Goal: Transaction & Acquisition: Purchase product/service

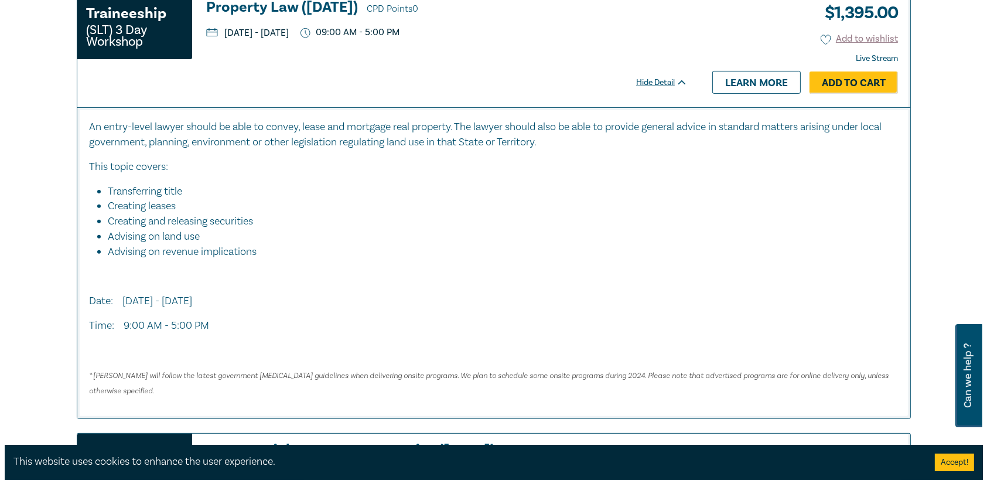
scroll to position [410, 0]
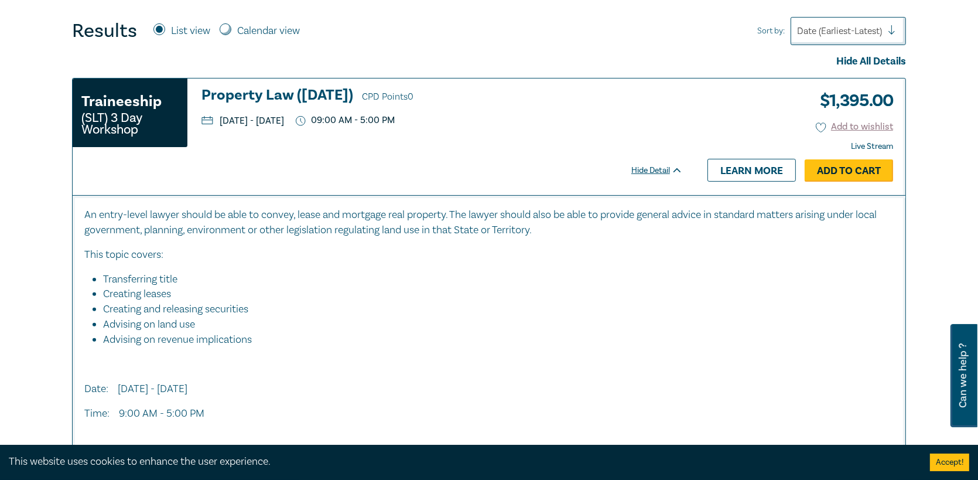
click at [870, 165] on link "Add to Cart" at bounding box center [849, 170] width 88 height 22
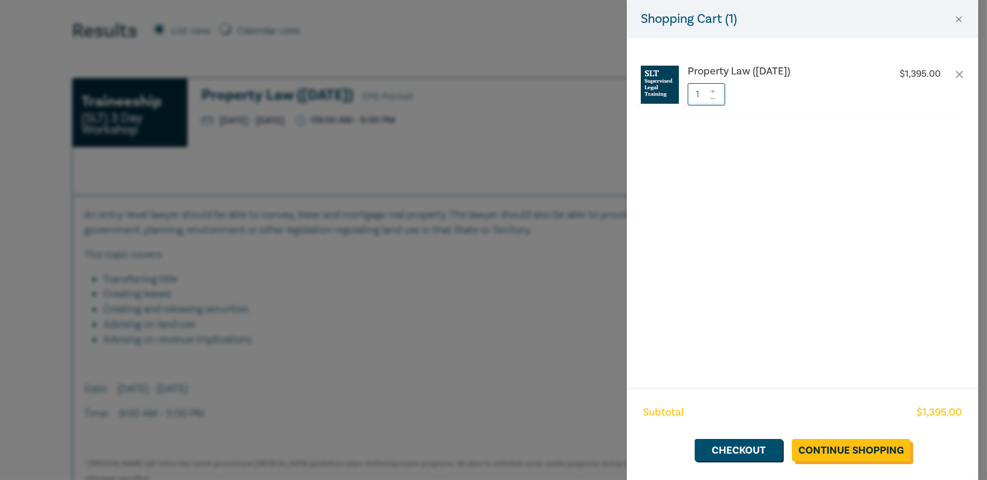
click at [822, 448] on link "Continue Shopping" at bounding box center [851, 450] width 118 height 22
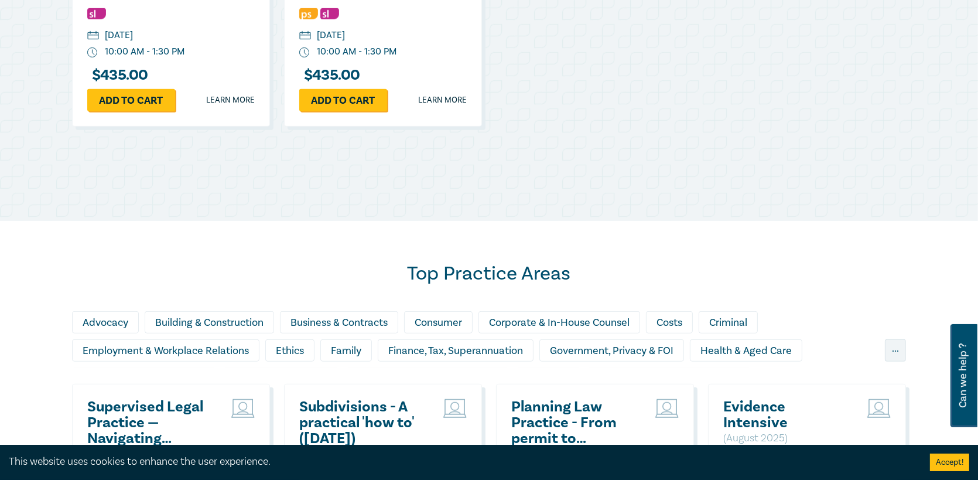
scroll to position [937, 0]
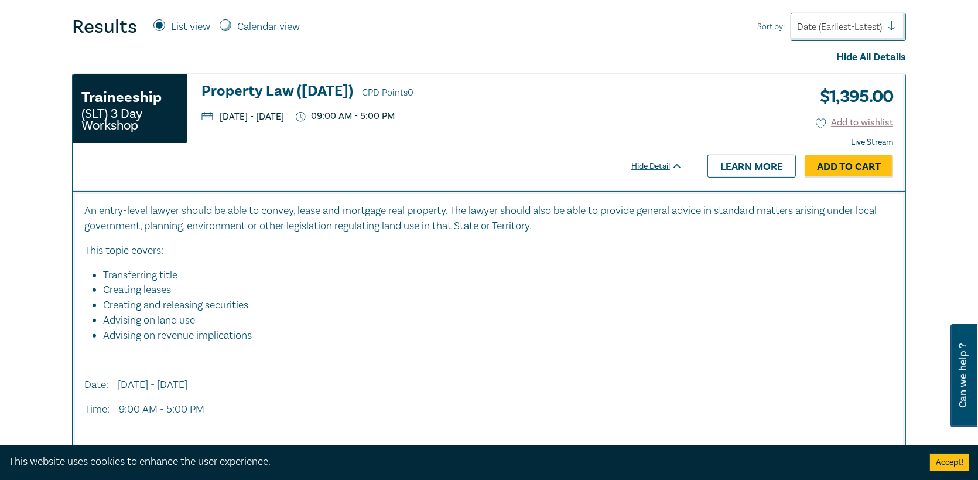
scroll to position [468, 0]
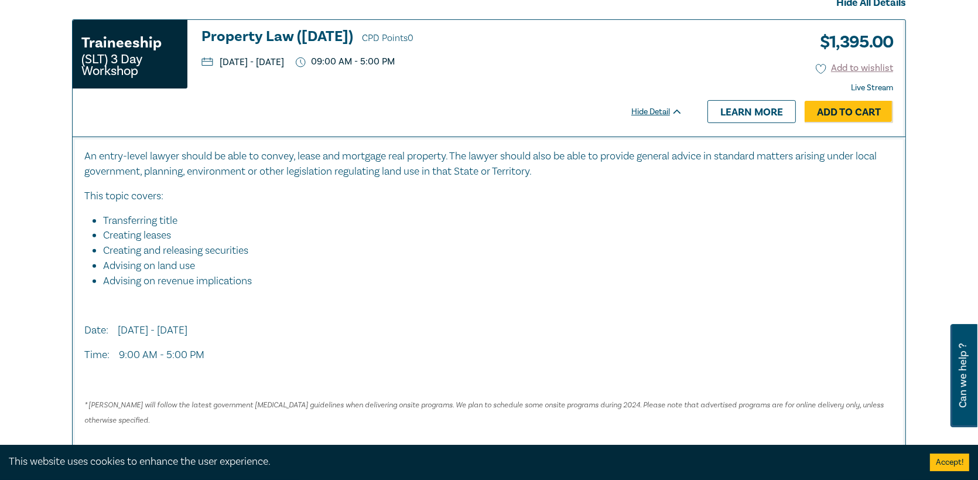
drag, startPoint x: 247, startPoint y: 214, endPoint x: 239, endPoint y: 329, distance: 115.6
click at [239, 329] on div "An entry-level lawyer should be able to convey, lease and mortgage real propert…" at bounding box center [488, 288] width 809 height 278
click at [239, 329] on p "Date: [DATE] - [DATE]" at bounding box center [488, 330] width 809 height 15
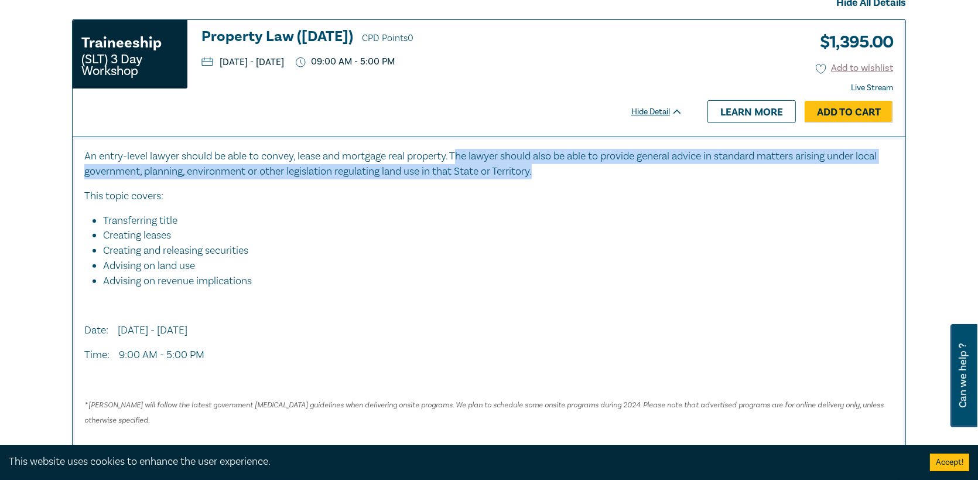
drag, startPoint x: 521, startPoint y: 165, endPoint x: 463, endPoint y: 162, distance: 57.5
click at [463, 162] on p "An entry-level lawyer should be able to convey, lease and mortgage real propert…" at bounding box center [488, 164] width 809 height 30
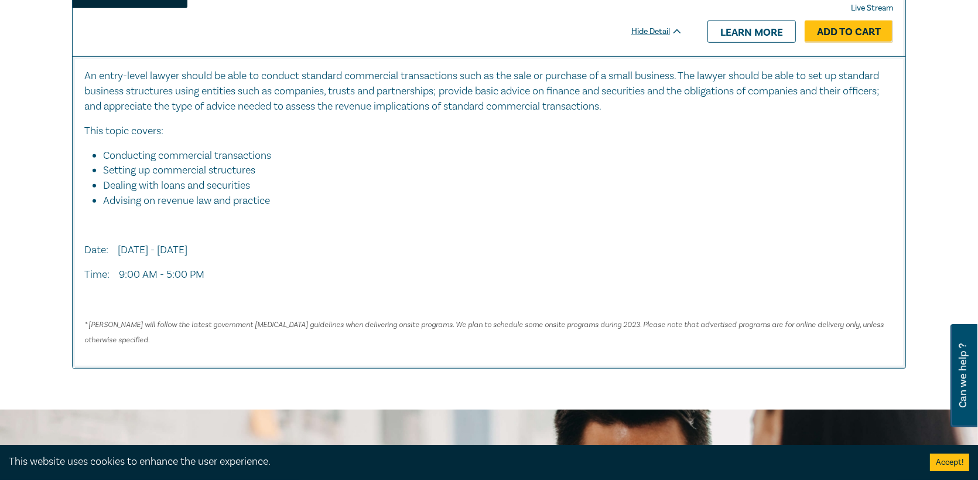
scroll to position [995, 0]
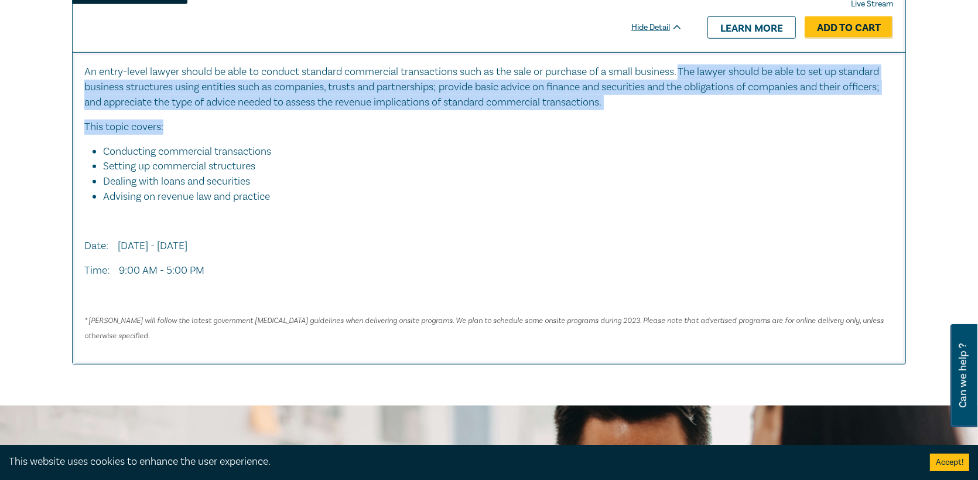
drag, startPoint x: 690, startPoint y: 78, endPoint x: 691, endPoint y: 118, distance: 39.8
click at [691, 118] on div "An entry-level lawyer should be able to conduct standard commercial transaction…" at bounding box center [488, 203] width 809 height 278
click at [691, 119] on p "This topic covers:" at bounding box center [488, 126] width 809 height 15
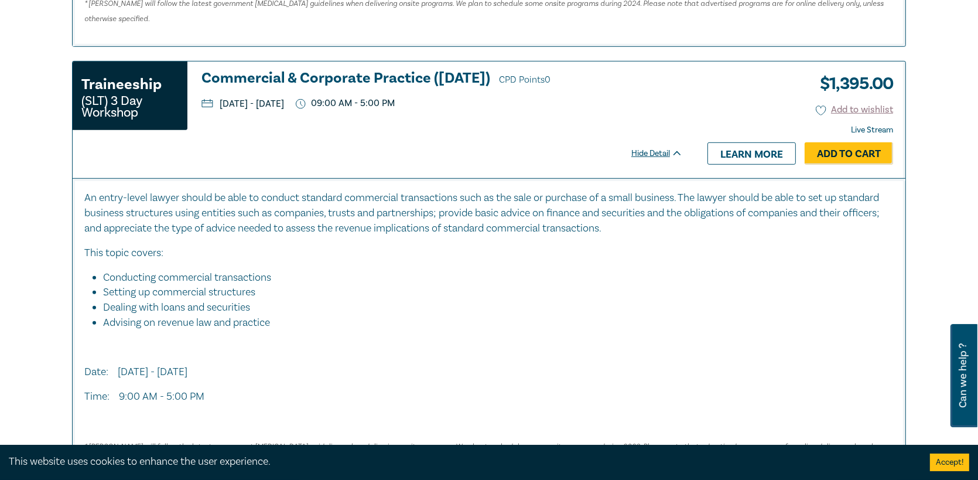
scroll to position [761, 0]
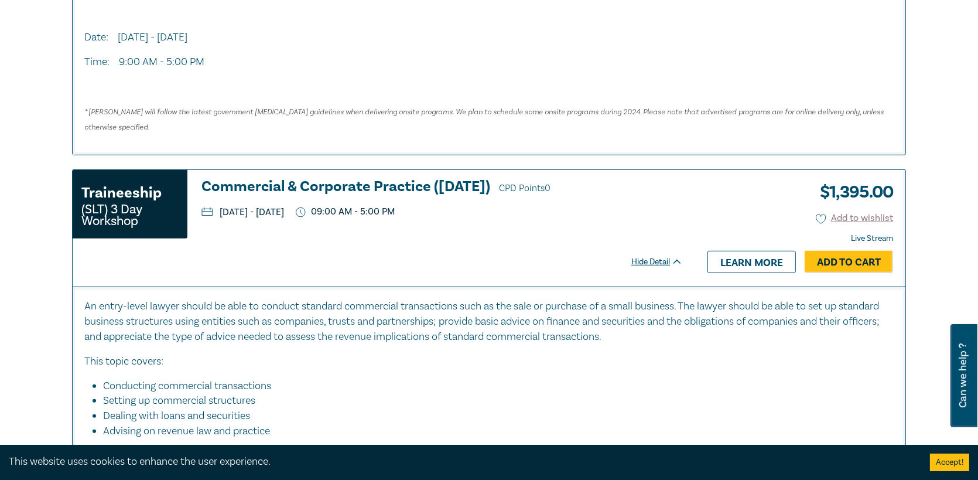
click at [609, 257] on div "Traineeship (SLT) 3 Day Workshop Commercial & Corporate Practice (November 2025…" at bounding box center [384, 228] width 622 height 116
click at [746, 266] on link "Learn more" at bounding box center [751, 262] width 88 height 22
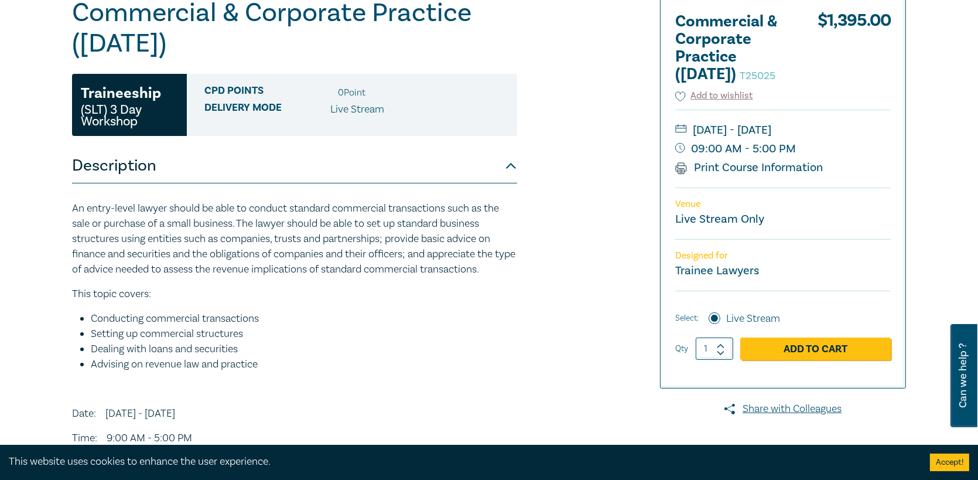
scroll to position [234, 0]
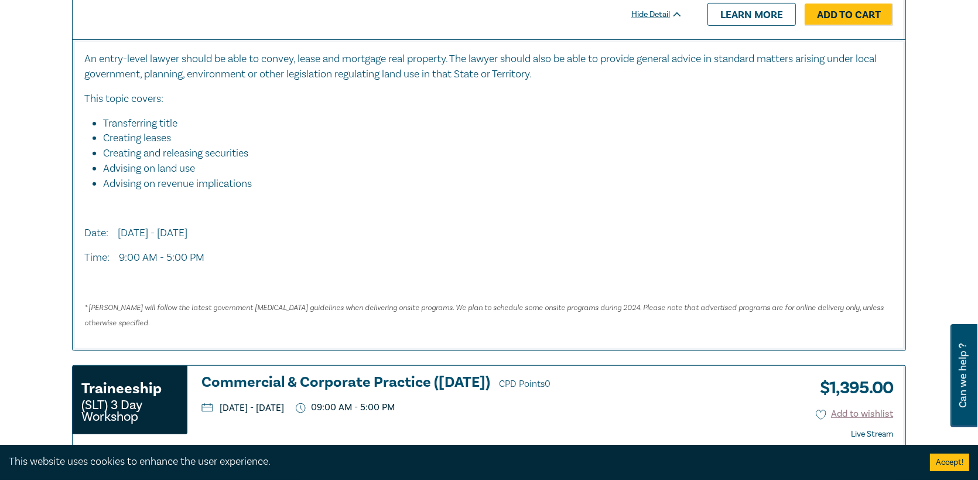
scroll to position [501, 0]
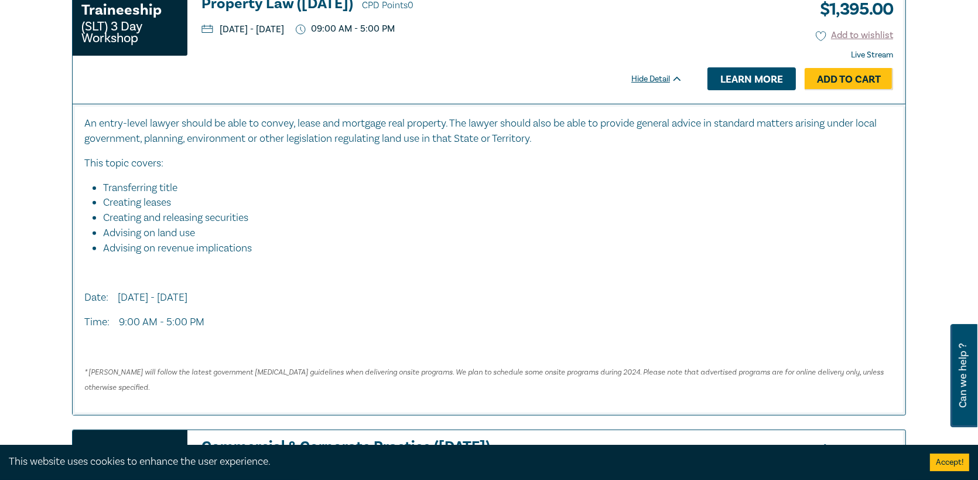
click at [727, 84] on link "Learn more" at bounding box center [751, 78] width 88 height 22
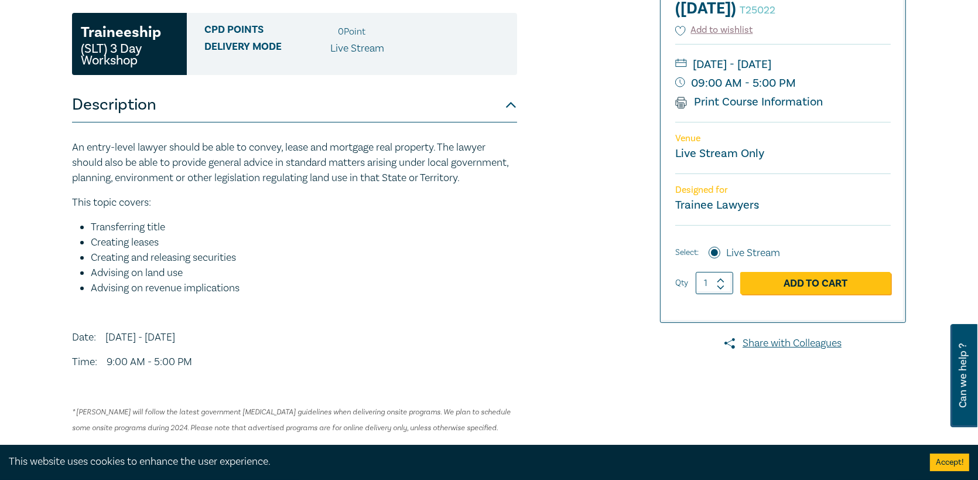
scroll to position [176, 0]
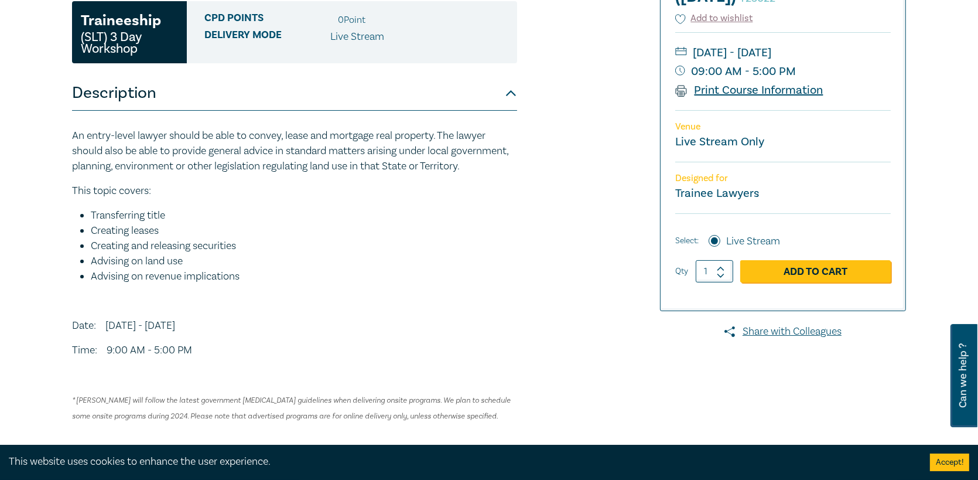
click at [778, 98] on link "Print Course Information" at bounding box center [749, 90] width 148 height 15
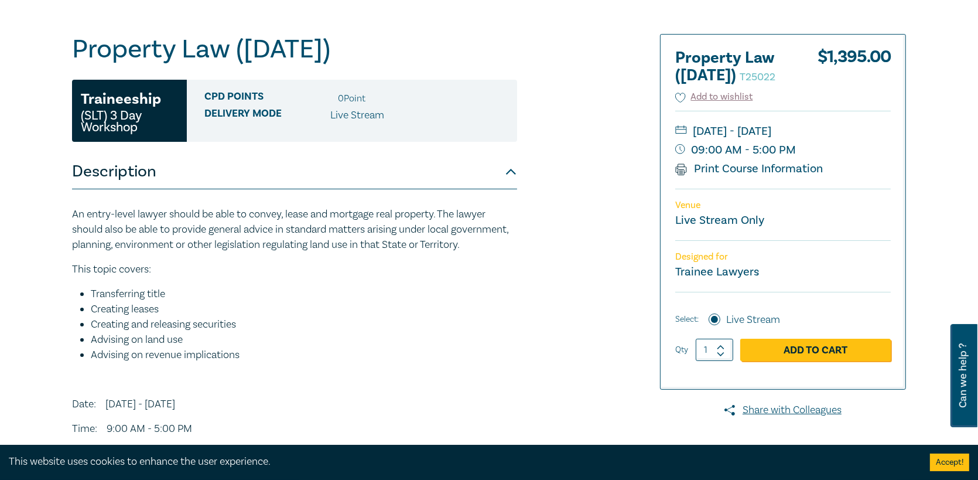
scroll to position [0, 0]
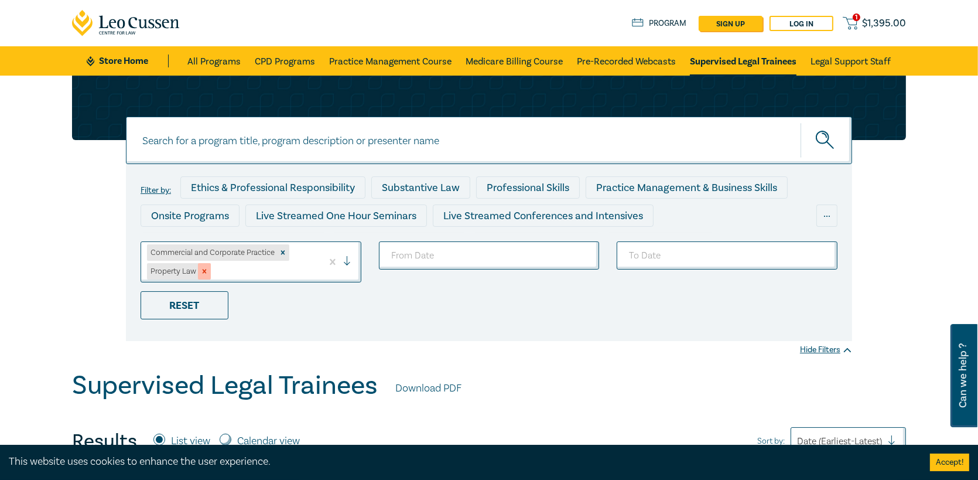
click at [204, 270] on icon "Remove Property Law" at bounding box center [204, 271] width 8 height 8
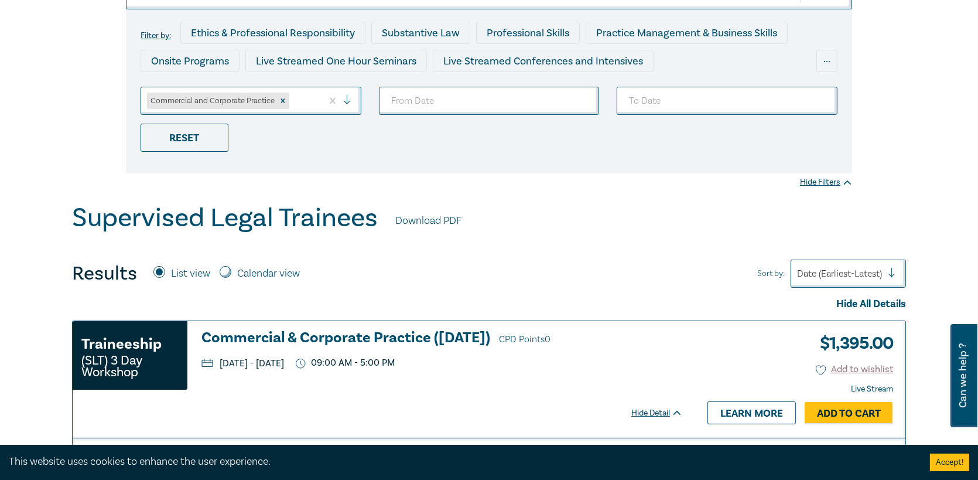
scroll to position [176, 0]
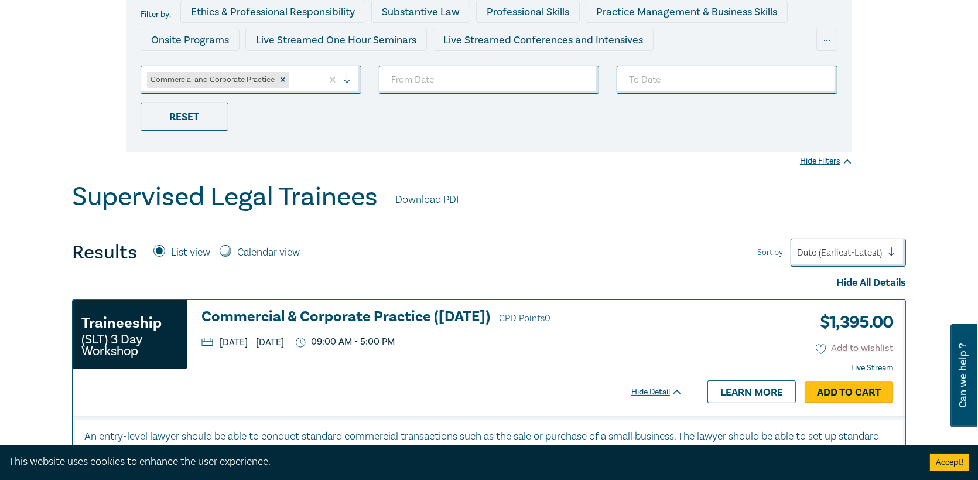
click at [858, 392] on link "Add to Cart" at bounding box center [849, 392] width 88 height 22
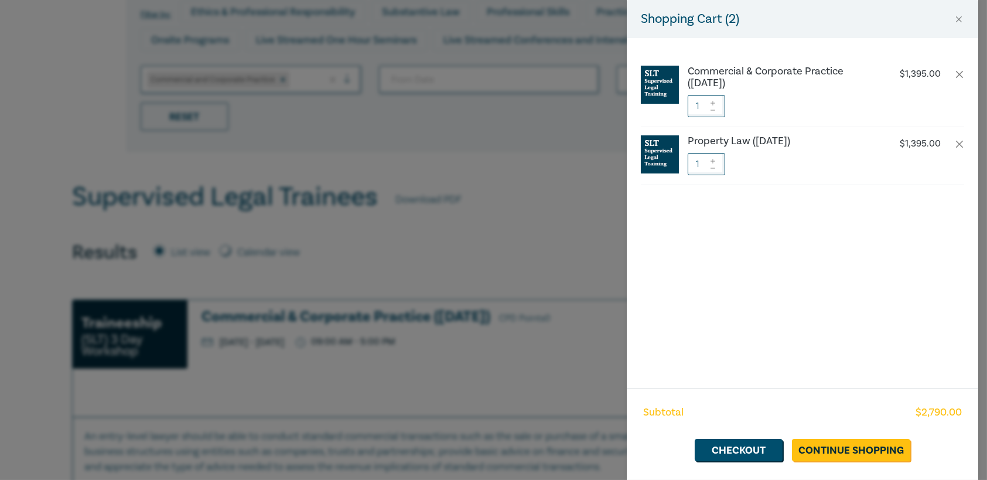
click at [443, 163] on div "Shopping Cart ( 2 ) Commercial & Corporate Practice (November 2025) $ 1,395.00 …" at bounding box center [493, 240] width 987 height 480
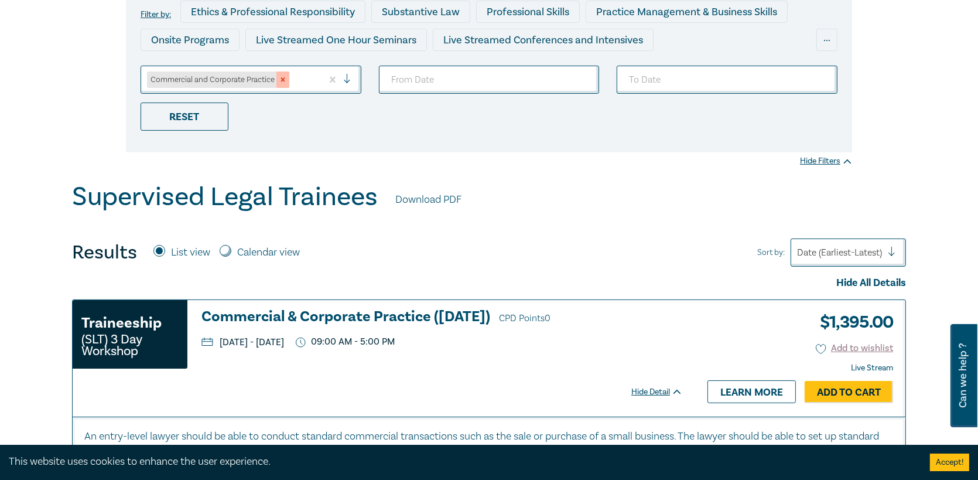
click at [284, 78] on icon "Remove Commercial and Corporate Practice" at bounding box center [283, 80] width 8 height 8
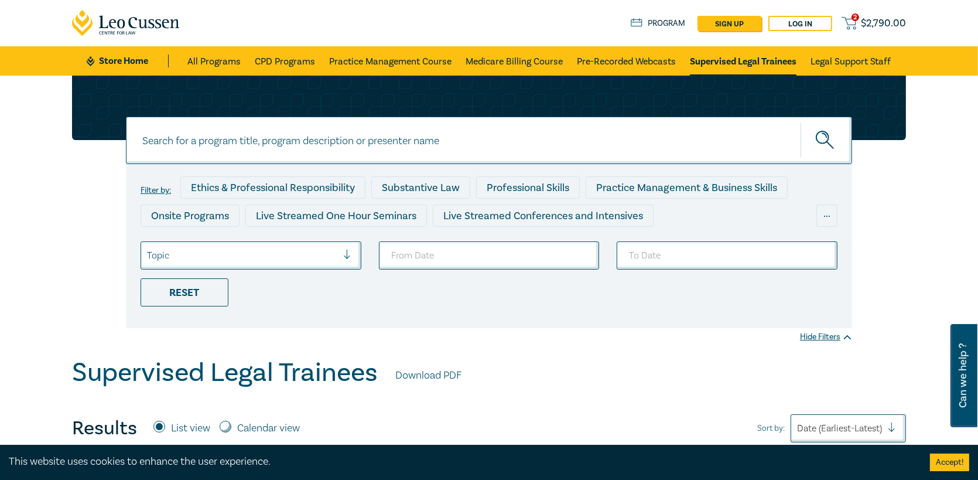
click at [241, 261] on div at bounding box center [242, 255] width 190 height 15
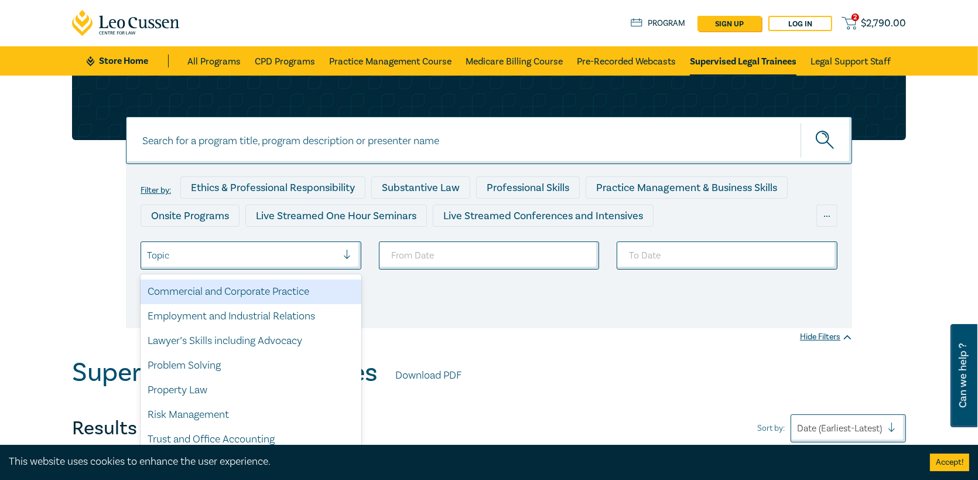
scroll to position [89, 0]
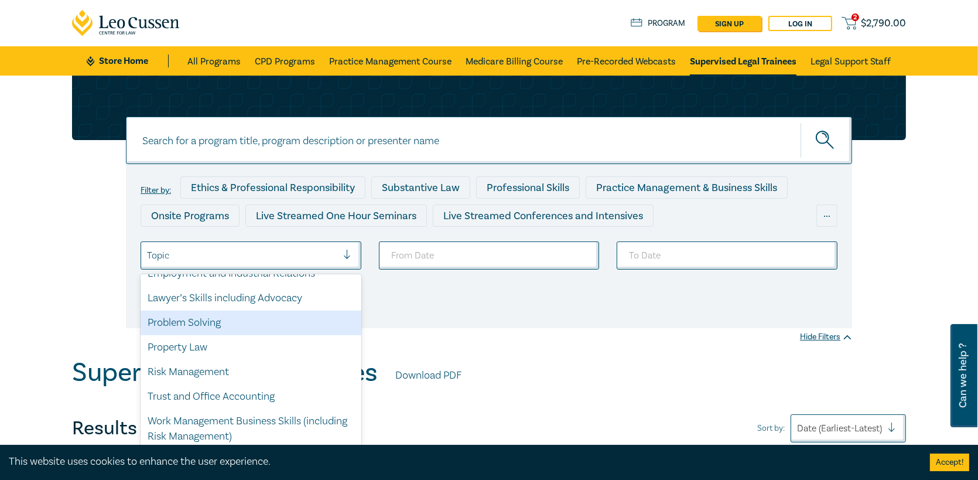
click at [230, 325] on div "Problem Solving" at bounding box center [251, 322] width 221 height 25
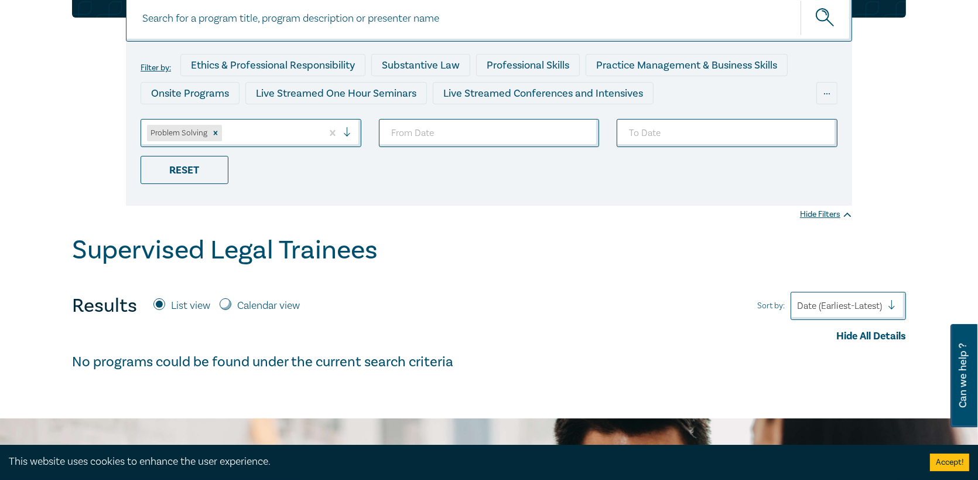
scroll to position [234, 0]
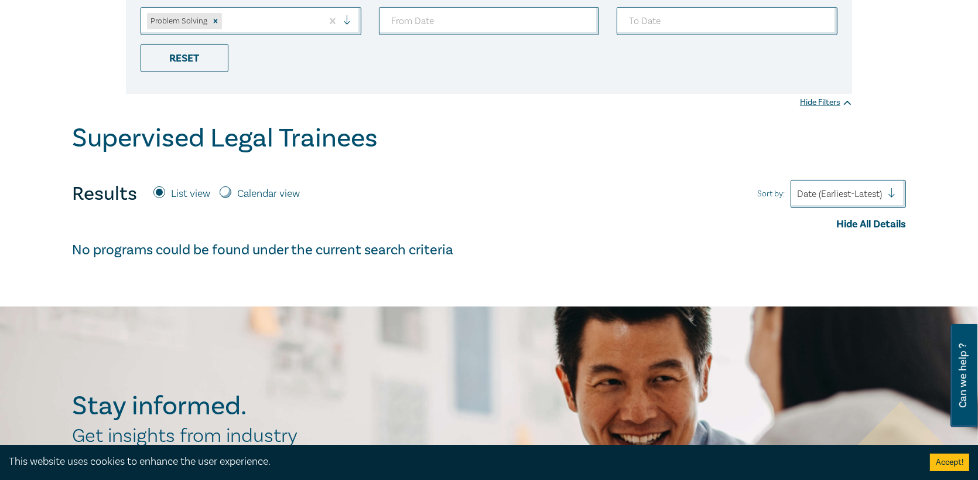
click at [205, 24] on div "Problem Solving" at bounding box center [178, 21] width 62 height 16
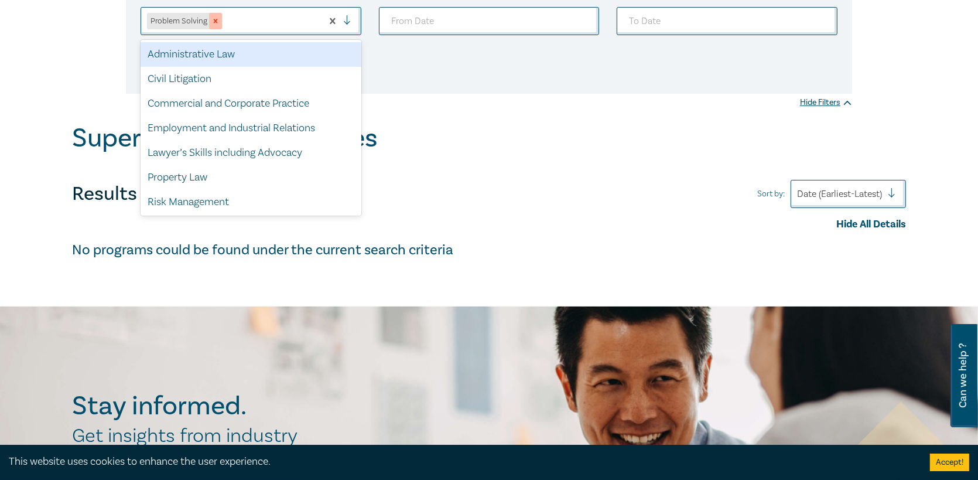
click at [214, 17] on icon "Remove Problem Solving" at bounding box center [215, 21] width 8 height 8
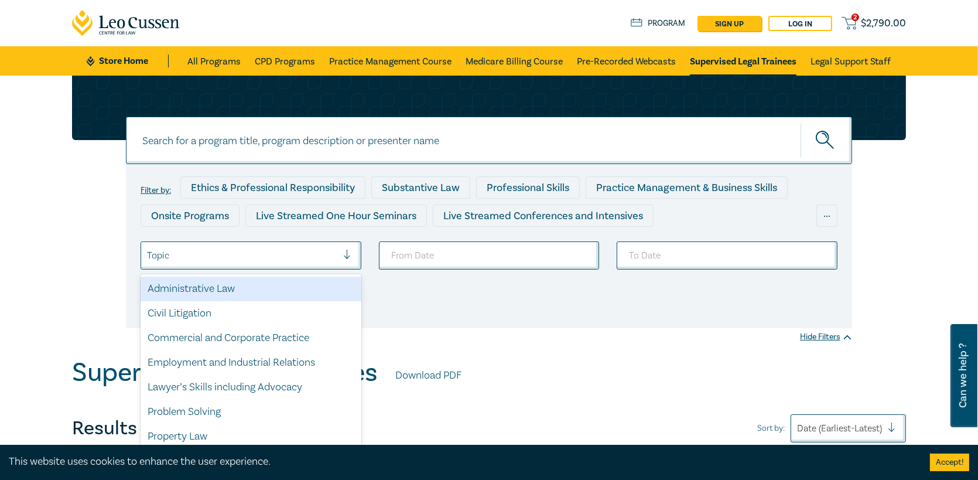
click at [249, 263] on div "Topic" at bounding box center [242, 255] width 202 height 20
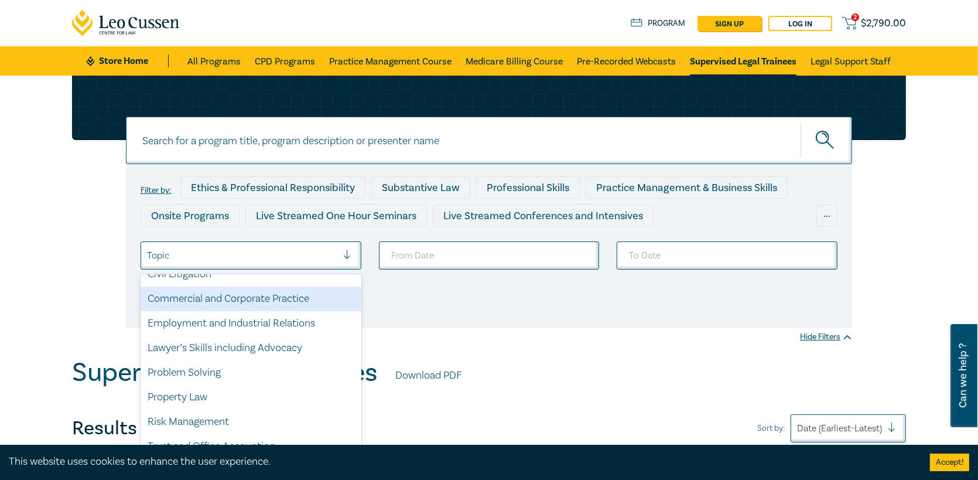
scroll to position [59, 0]
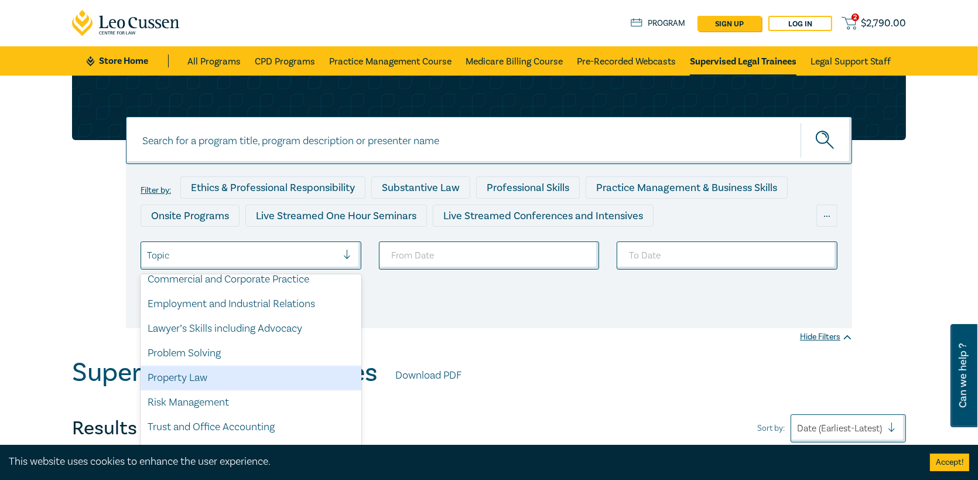
click at [163, 385] on div "Property Law" at bounding box center [251, 377] width 221 height 25
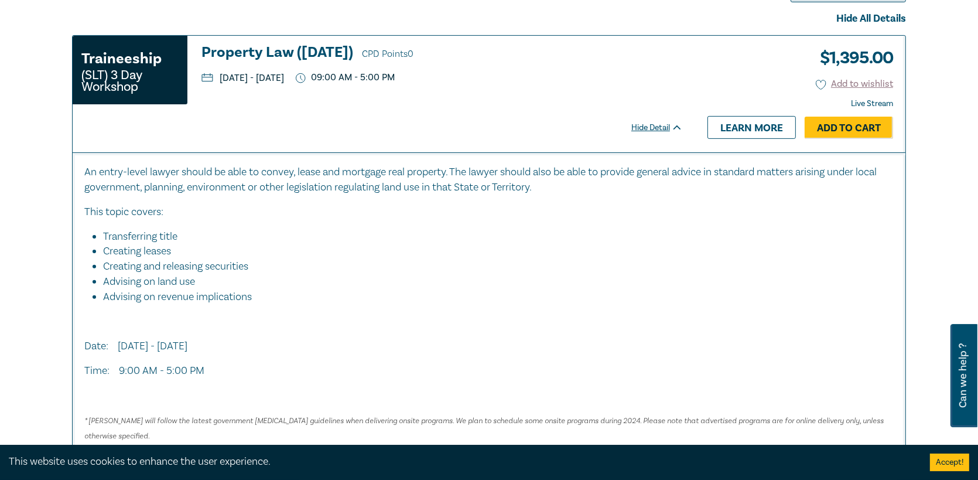
scroll to position [293, 0]
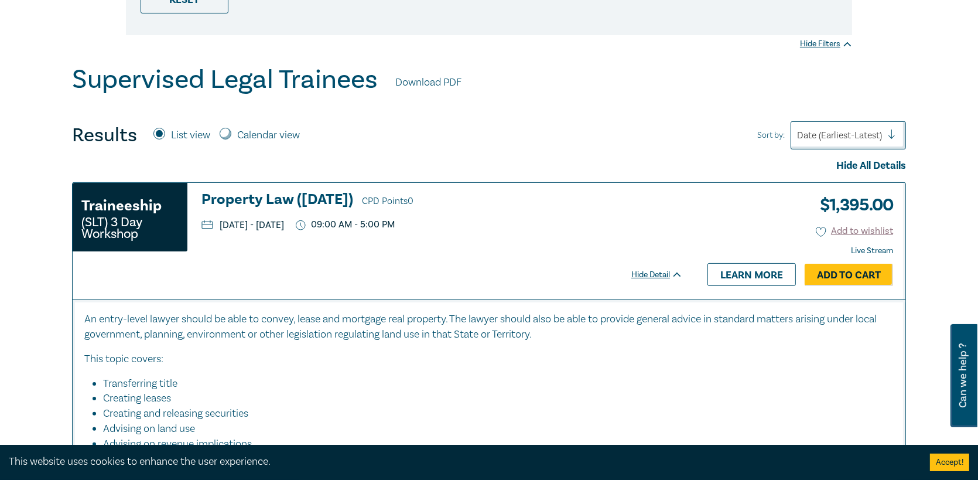
click at [225, 133] on input "Calendar view" at bounding box center [226, 134] width 12 height 12
radio input "true"
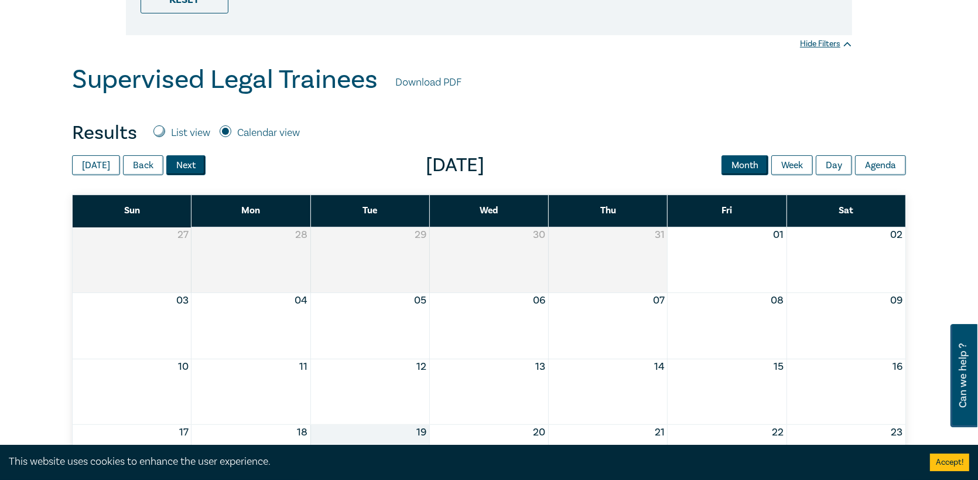
click at [172, 165] on button "Next" at bounding box center [185, 165] width 39 height 20
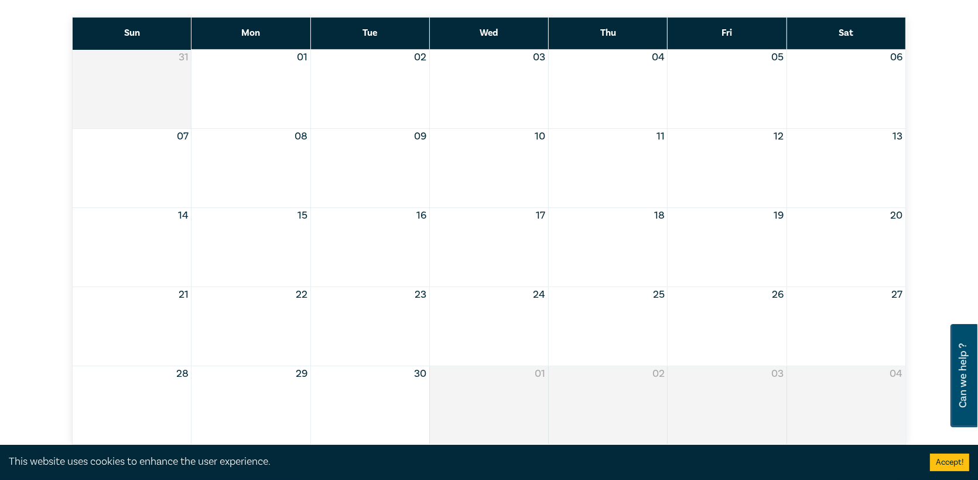
scroll to position [410, 0]
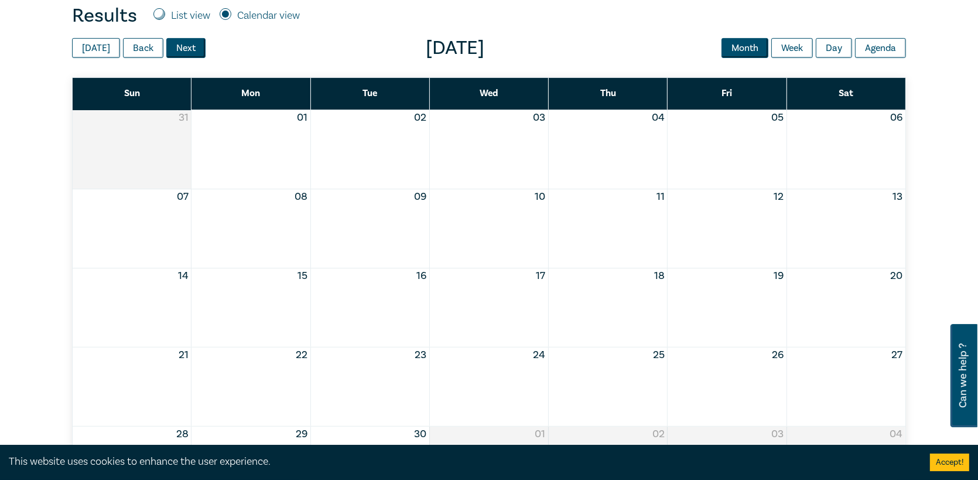
click at [184, 54] on button "Next" at bounding box center [185, 48] width 39 height 20
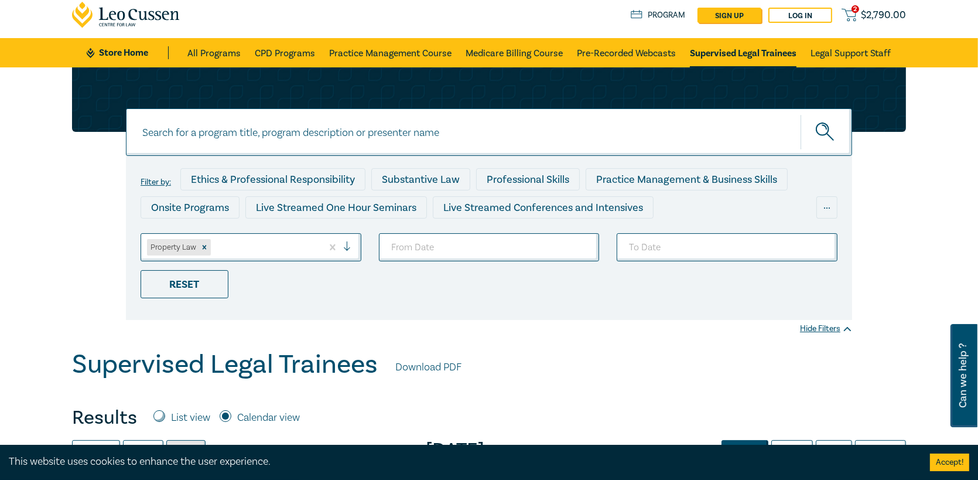
scroll to position [0, 0]
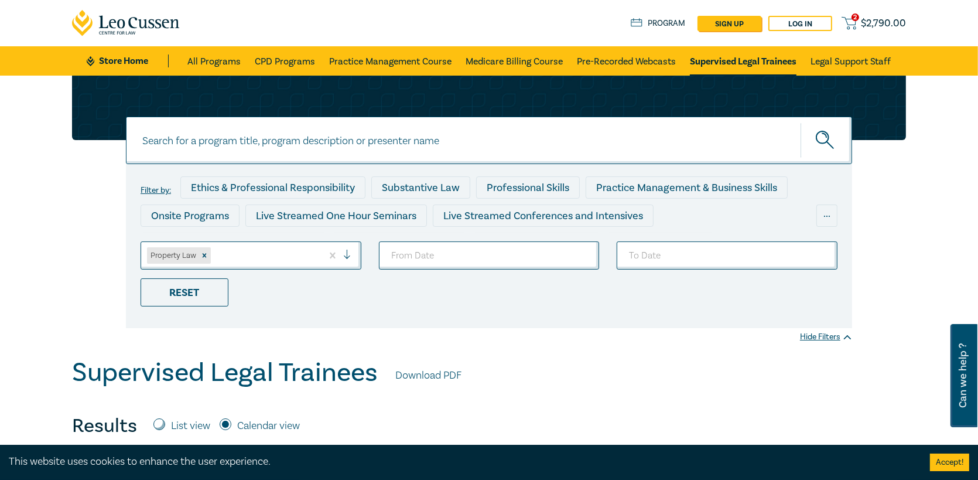
click at [854, 21] on span "2" at bounding box center [855, 17] width 8 height 8
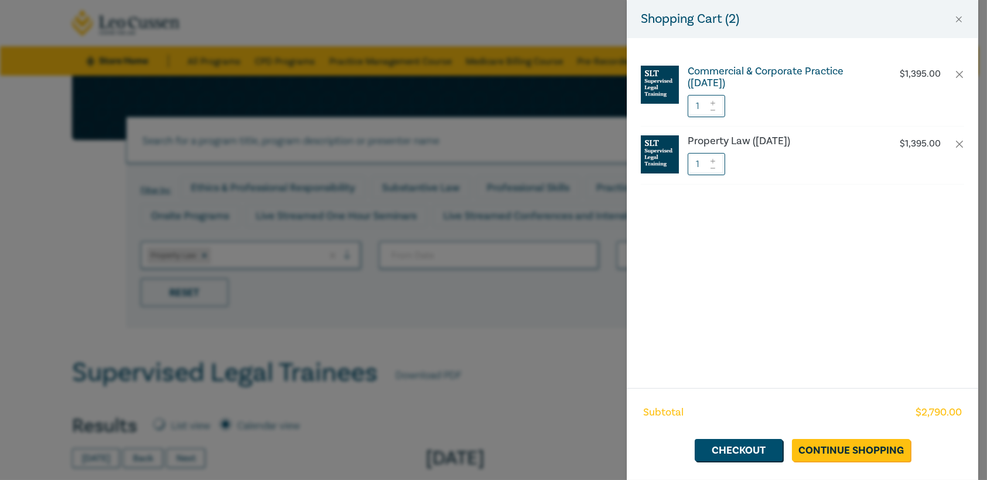
click at [765, 74] on h6 "Commercial & Corporate Practice ([DATE])" at bounding box center [784, 77] width 194 height 23
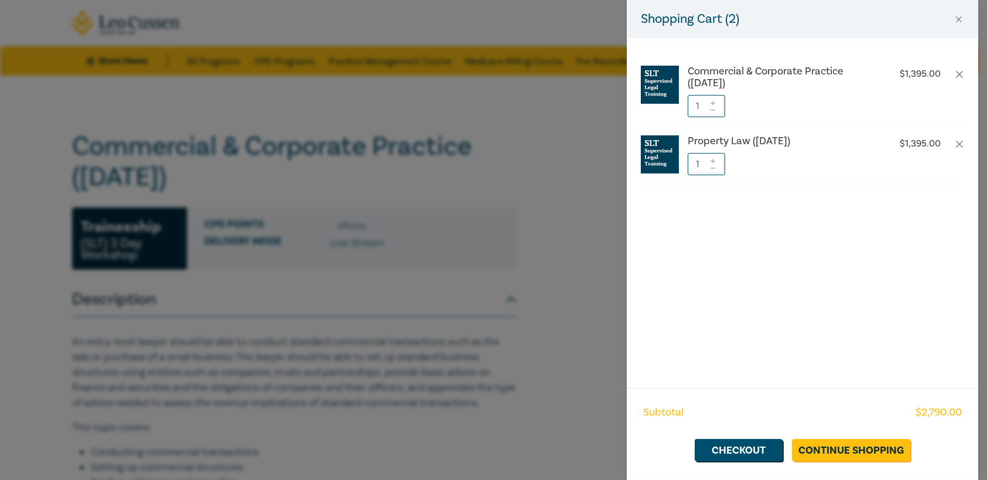
click at [272, 174] on div "Shopping Cart ( 2 ) Commercial & Corporate Practice (November 2025) $ 1,395.00 …" at bounding box center [493, 240] width 987 height 480
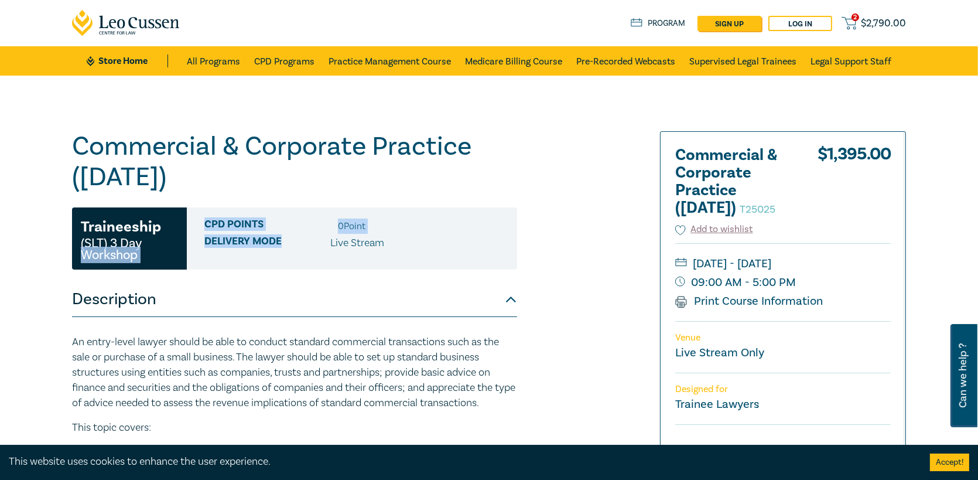
drag, startPoint x: 285, startPoint y: 237, endPoint x: 181, endPoint y: 230, distance: 103.9
click at [181, 230] on div "Traineeship (SLT) 3 Day Workshop CPD Points 0 Point Delivery Mode Live Stream" at bounding box center [294, 238] width 445 height 62
click at [181, 230] on div "Traineeship (SLT) 3 Day Workshop" at bounding box center [129, 238] width 115 height 62
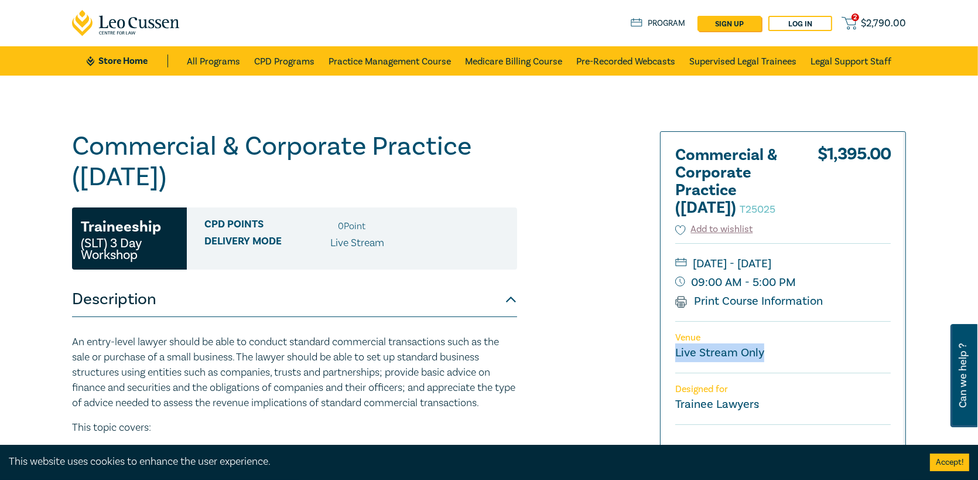
drag, startPoint x: 752, startPoint y: 392, endPoint x: 667, endPoint y: 379, distance: 86.4
click at [667, 379] on div "Commercial & Corporate Practice (November 2025) T25025 $ 1,395.00 Add to wishli…" at bounding box center [782, 326] width 245 height 389
drag, startPoint x: 682, startPoint y: 359, endPoint x: 802, endPoint y: 386, distance: 123.1
click at [802, 372] on div "Venue Live Stream Only" at bounding box center [782, 347] width 215 height 52
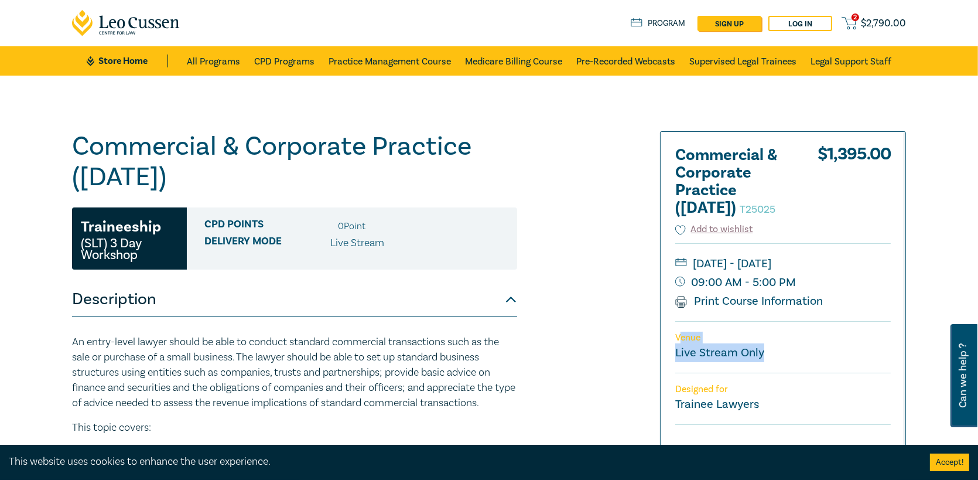
click at [802, 372] on div "Venue Live Stream Only" at bounding box center [782, 347] width 215 height 52
click at [865, 25] on span "$ 2,790.00" at bounding box center [883, 23] width 45 height 13
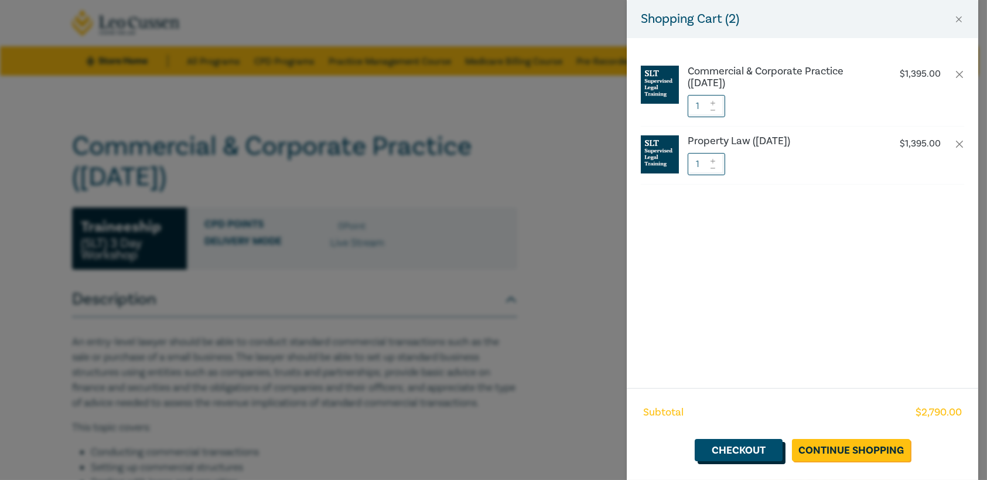
click at [775, 456] on link "Checkout" at bounding box center [738, 450] width 88 height 22
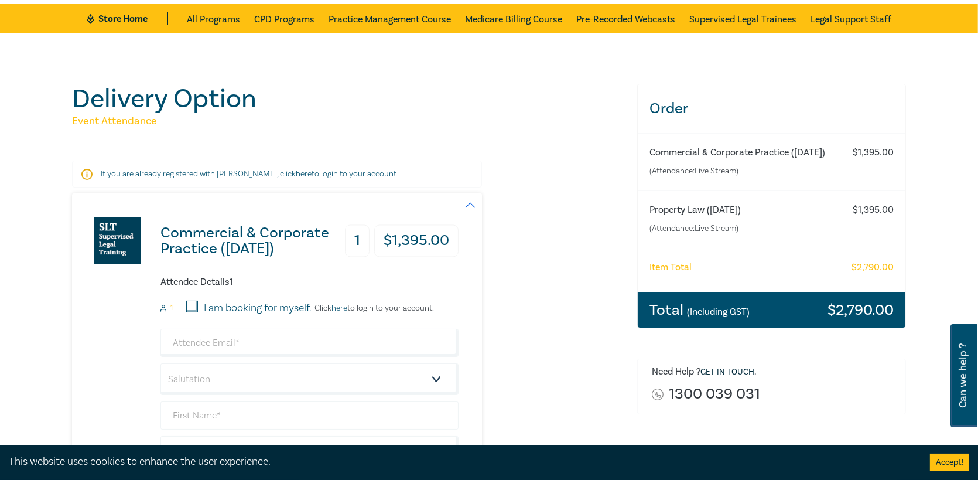
scroll to position [117, 0]
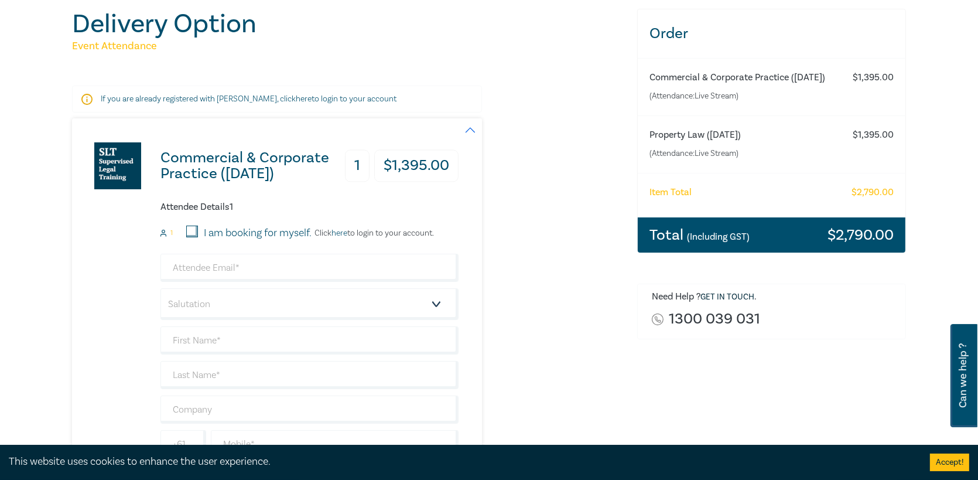
click at [196, 231] on input "I am booking for myself." at bounding box center [192, 231] width 12 height 12
checkbox input "true"
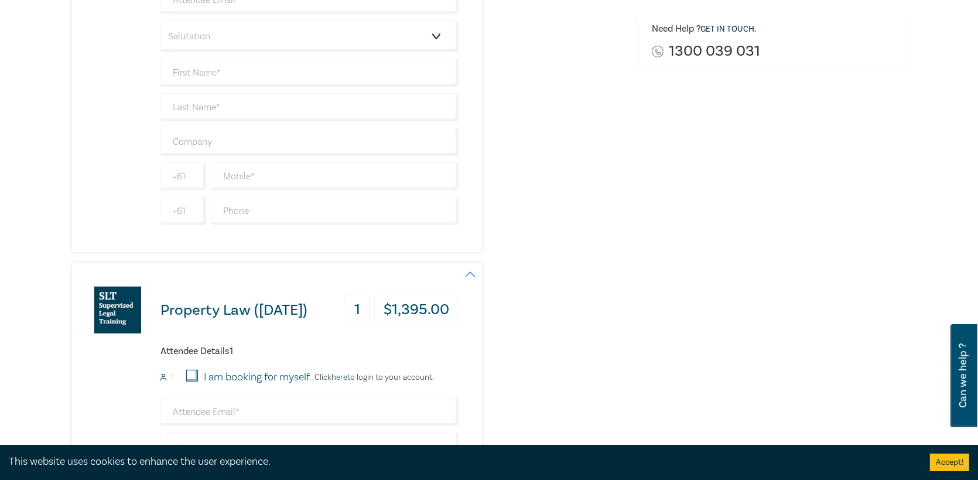
scroll to position [410, 0]
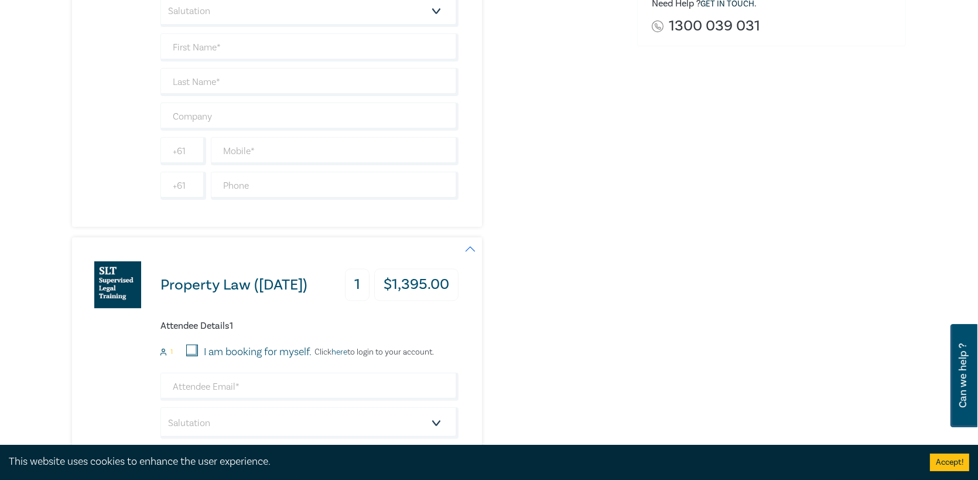
click at [192, 347] on input "I am booking for myself." at bounding box center [192, 350] width 12 height 12
checkbox input "true"
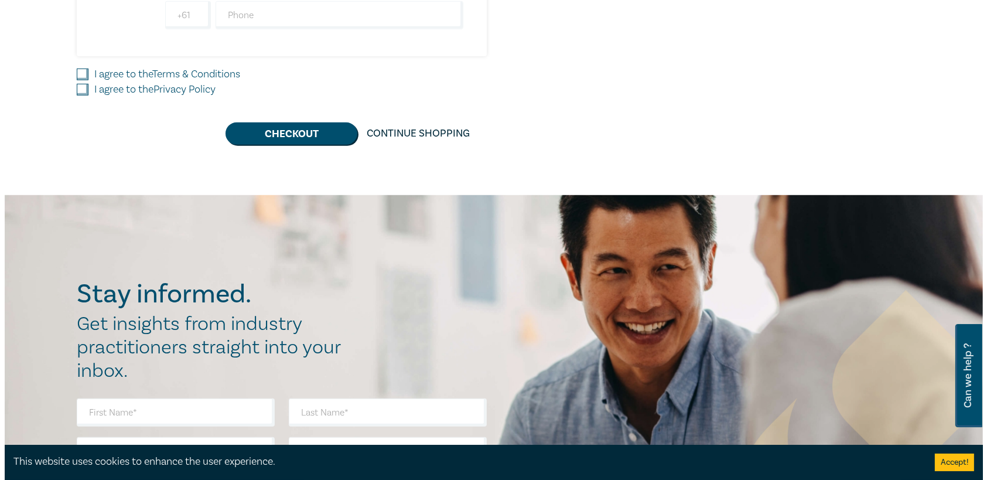
scroll to position [995, 0]
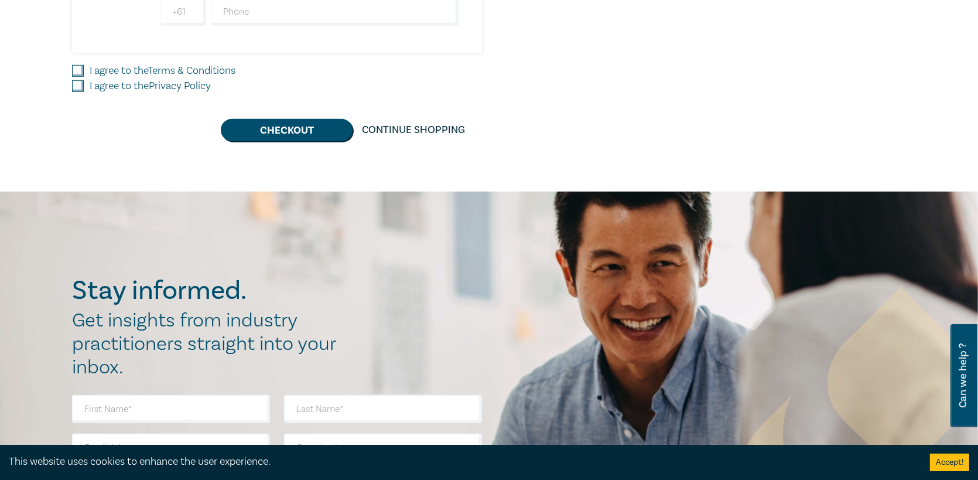
click at [213, 64] on link "Terms & Conditions" at bounding box center [192, 70] width 88 height 13
click at [84, 65] on input "I agree to the Terms & Conditions" at bounding box center [78, 71] width 12 height 12
checkbox input "true"
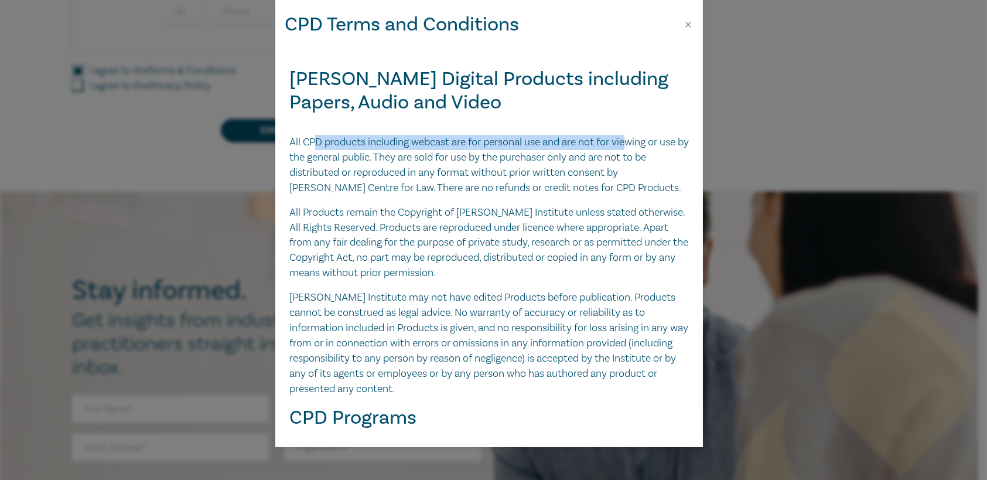
drag, startPoint x: 316, startPoint y: 144, endPoint x: 634, endPoint y: 144, distance: 317.4
click at [634, 144] on p "All CPD products including webcast are for personal use and are not for viewing…" at bounding box center [488, 165] width 399 height 61
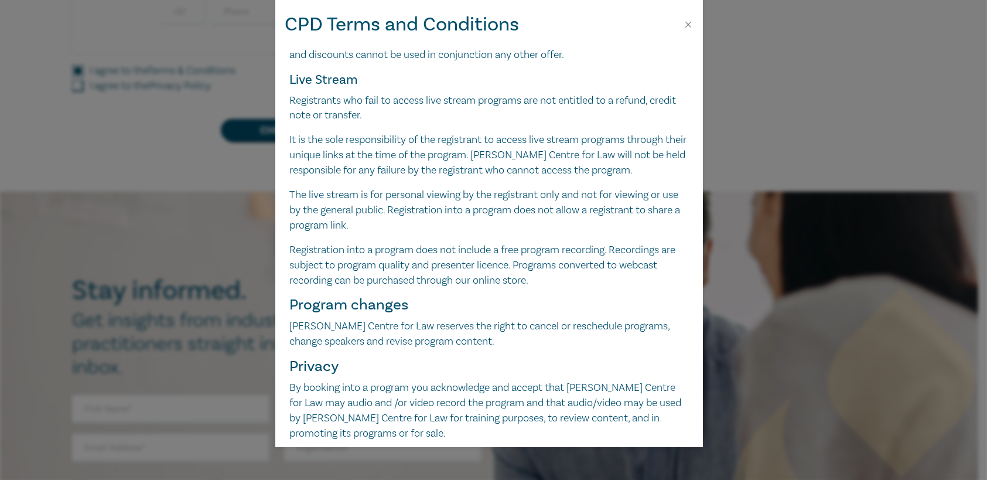
scroll to position [1054, 0]
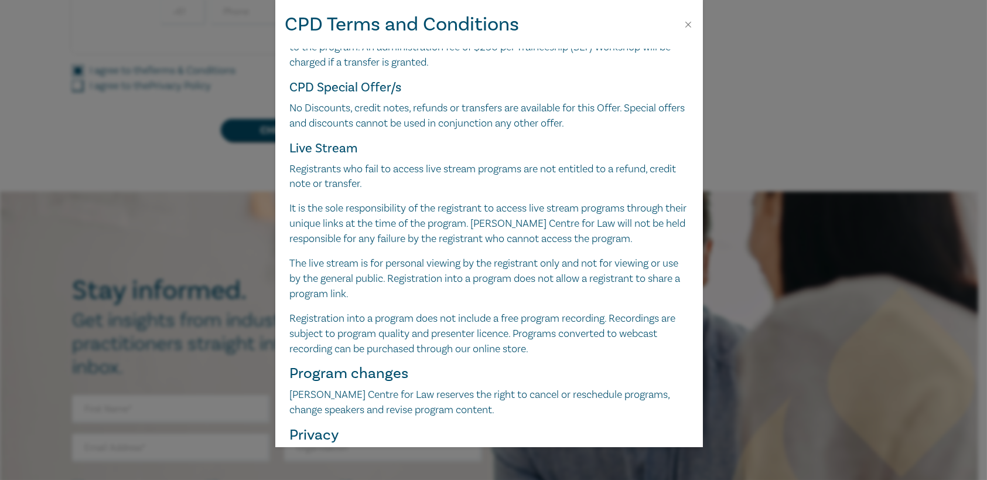
click at [547, 276] on p "The live stream is for personal viewing by the registrant only and not for view…" at bounding box center [488, 279] width 399 height 46
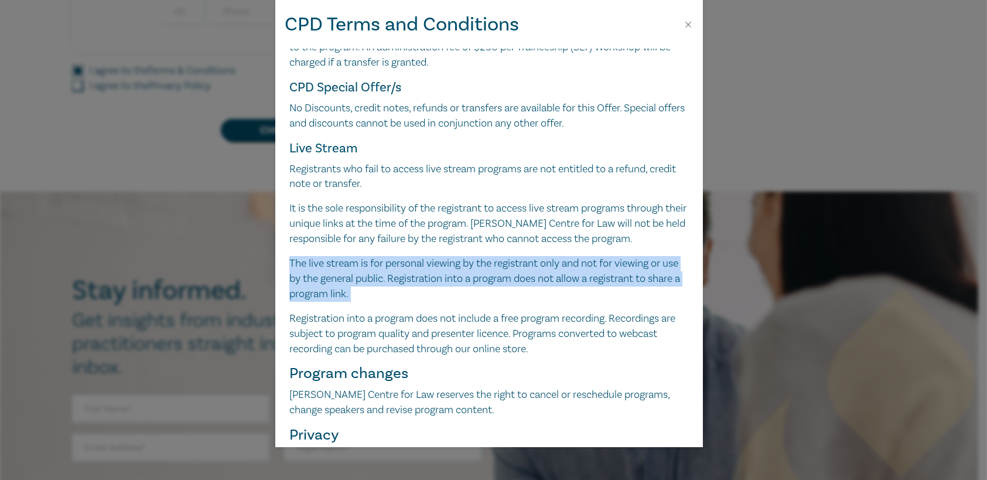
click at [547, 276] on p "The live stream is for personal viewing by the registrant only and not for view…" at bounding box center [488, 279] width 399 height 46
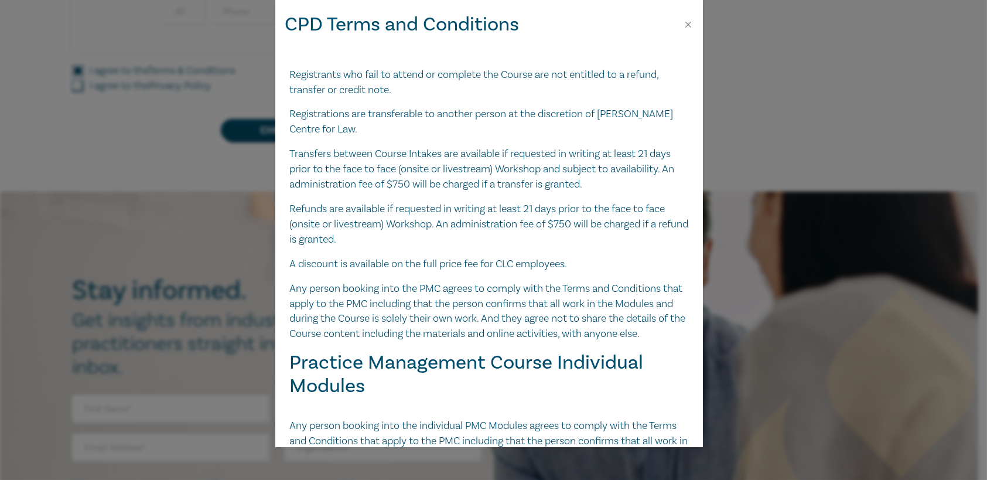
scroll to position [1522, 0]
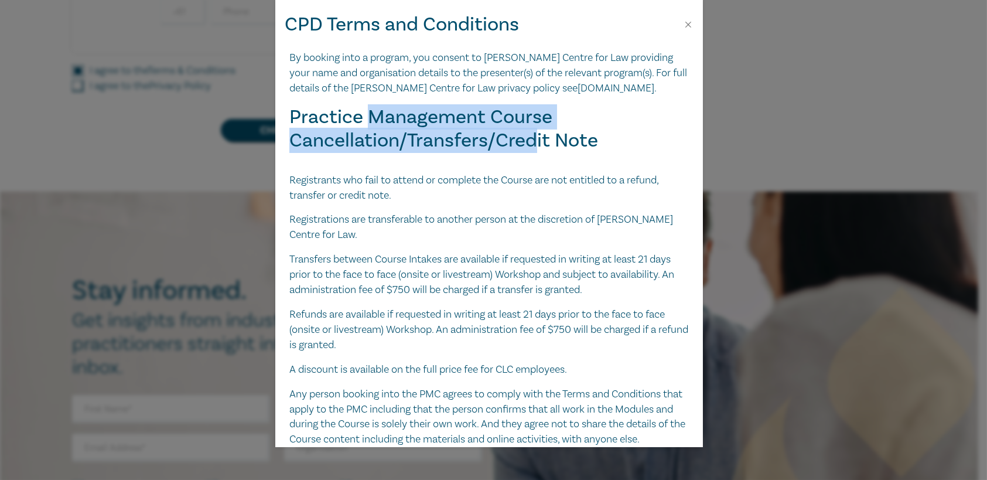
drag, startPoint x: 398, startPoint y: 121, endPoint x: 539, endPoint y: 132, distance: 142.1
click at [538, 132] on h2 "Practice Management Course Cancellation/Transfers/Credit Note" at bounding box center [488, 128] width 399 height 47
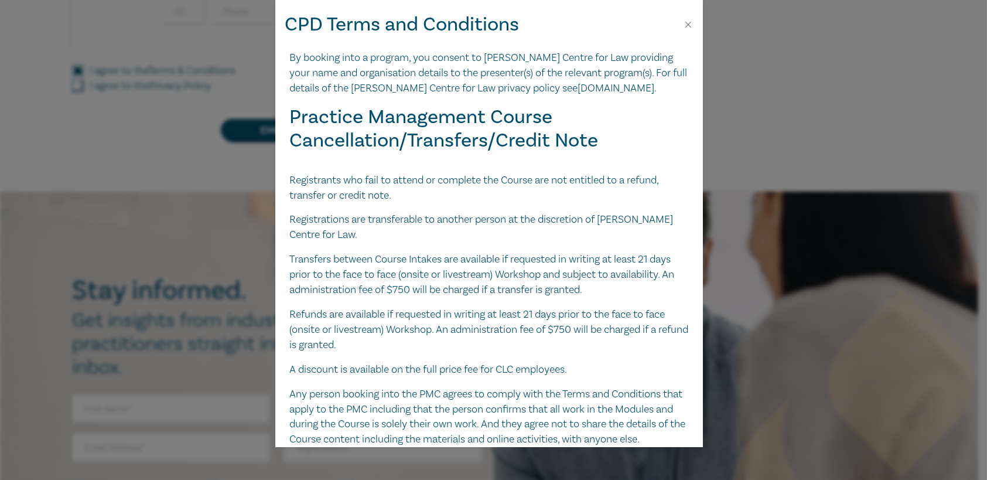
click at [559, 132] on h2 "Practice Management Course Cancellation/Transfers/Credit Note" at bounding box center [488, 128] width 399 height 47
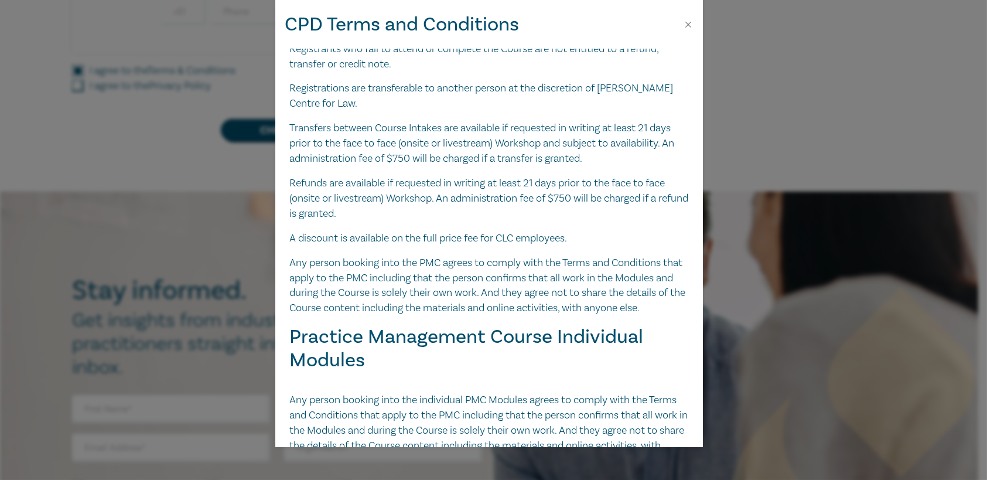
scroll to position [1815, 0]
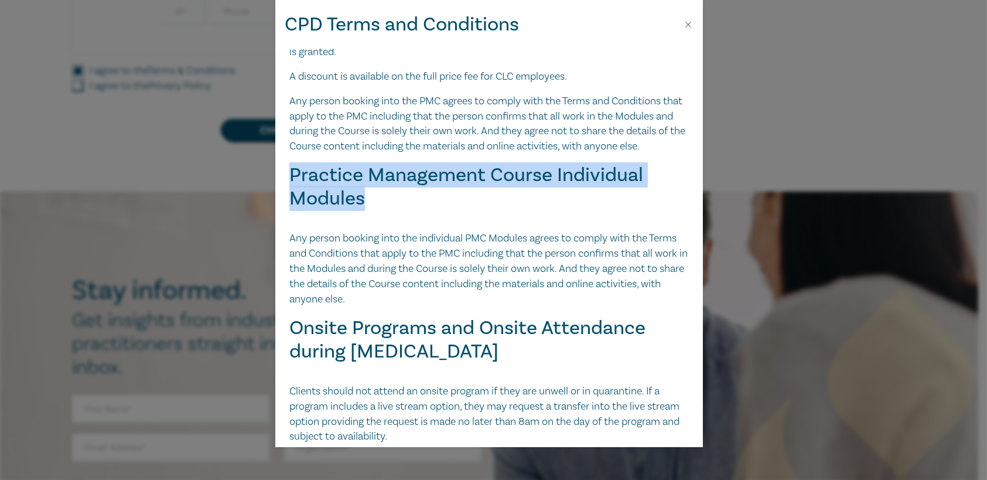
drag, startPoint x: 374, startPoint y: 168, endPoint x: 387, endPoint y: 211, distance: 44.8
click at [387, 210] on h2 "Practice Management Course Individual Modules" at bounding box center [488, 186] width 399 height 47
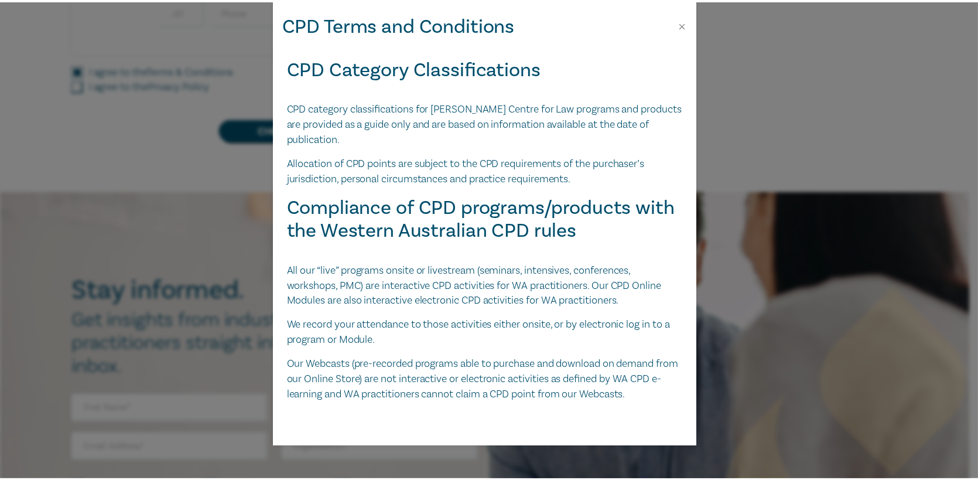
scroll to position [2524, 0]
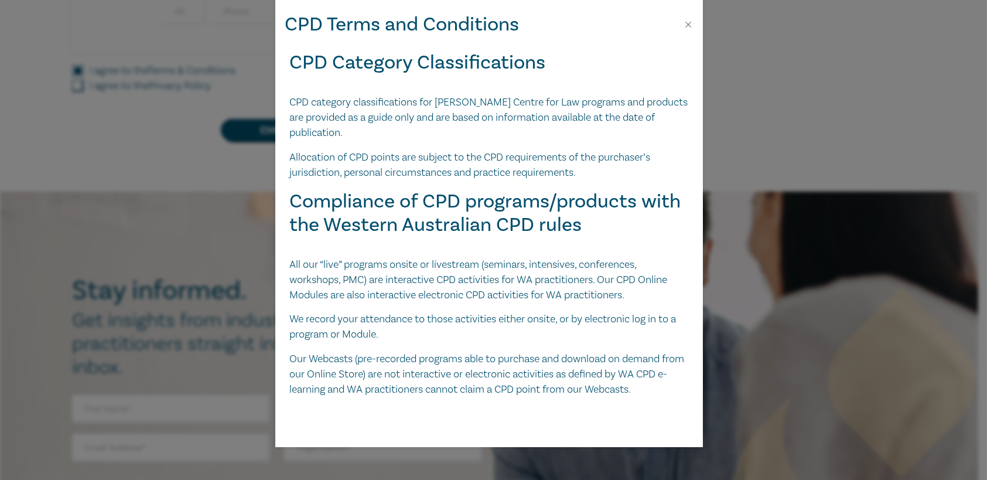
click at [836, 100] on div "CPD Terms and Conditions Leo Cussen Digital Products including Papers, Audio an…" at bounding box center [493, 240] width 987 height 480
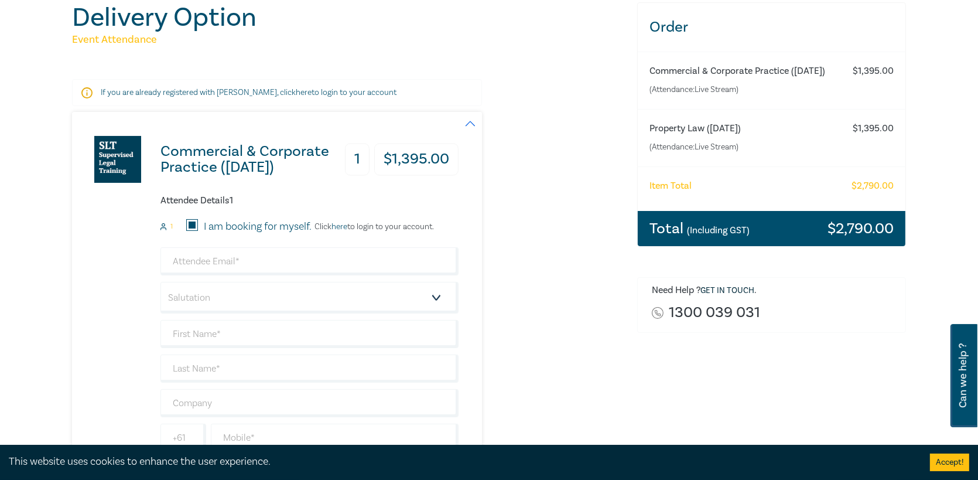
scroll to position [0, 0]
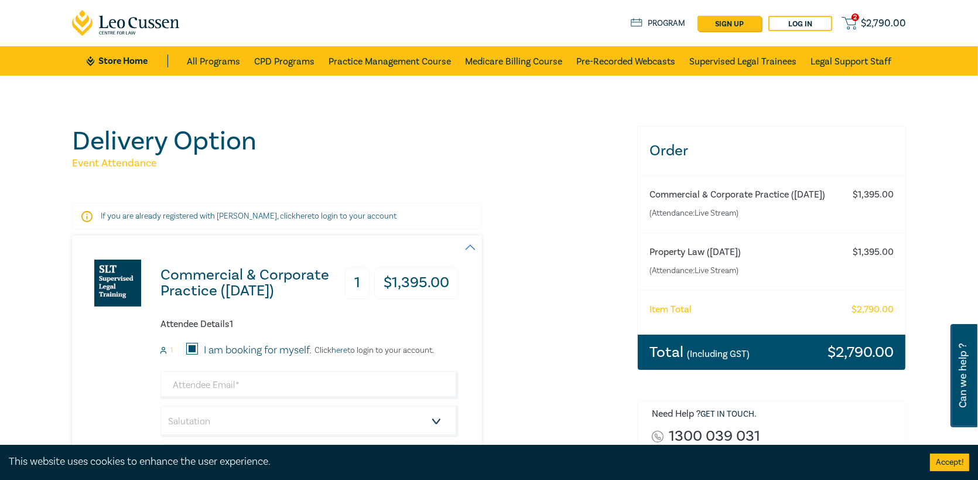
click at [672, 26] on link "Program" at bounding box center [658, 23] width 54 height 13
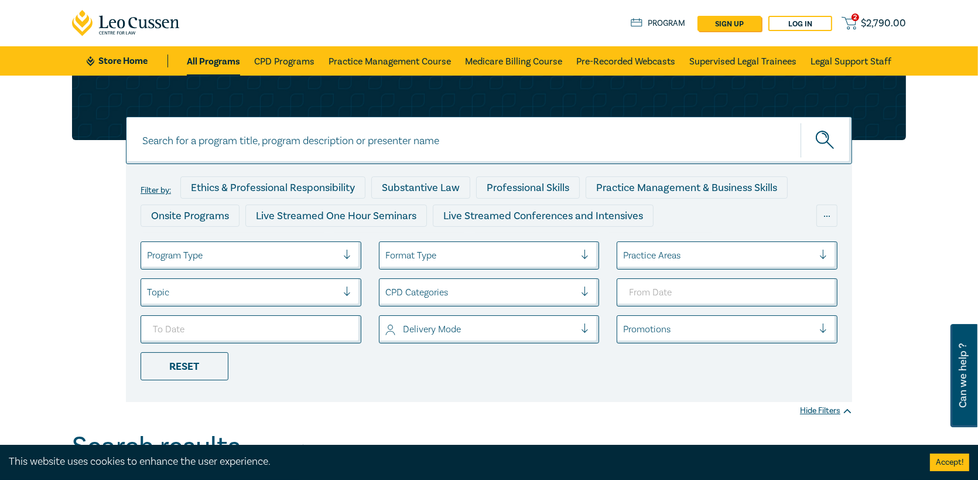
click at [515, 265] on div "Format Type" at bounding box center [480, 255] width 202 height 20
click at [313, 392] on div "Filter by: Ethics & Professional Responsibility Substantive Law Professional Sk…" at bounding box center [489, 283] width 726 height 238
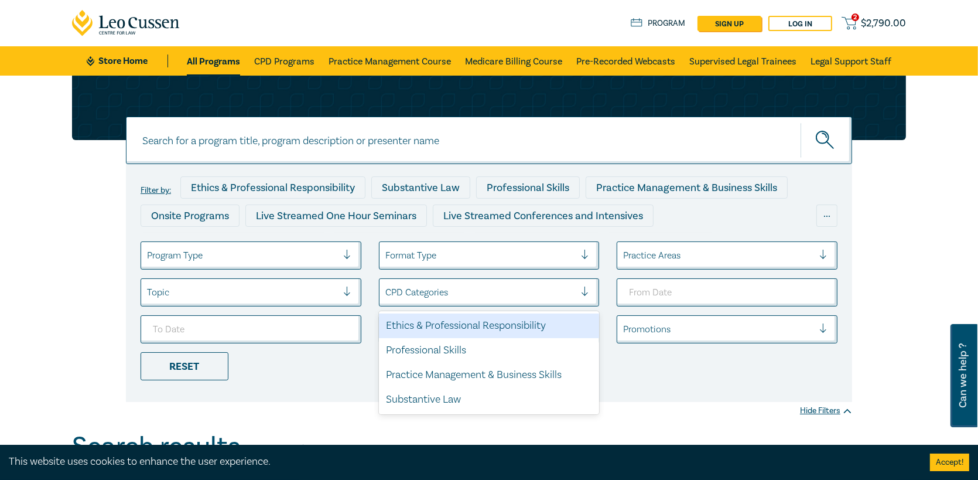
click at [412, 292] on div at bounding box center [480, 292] width 190 height 15
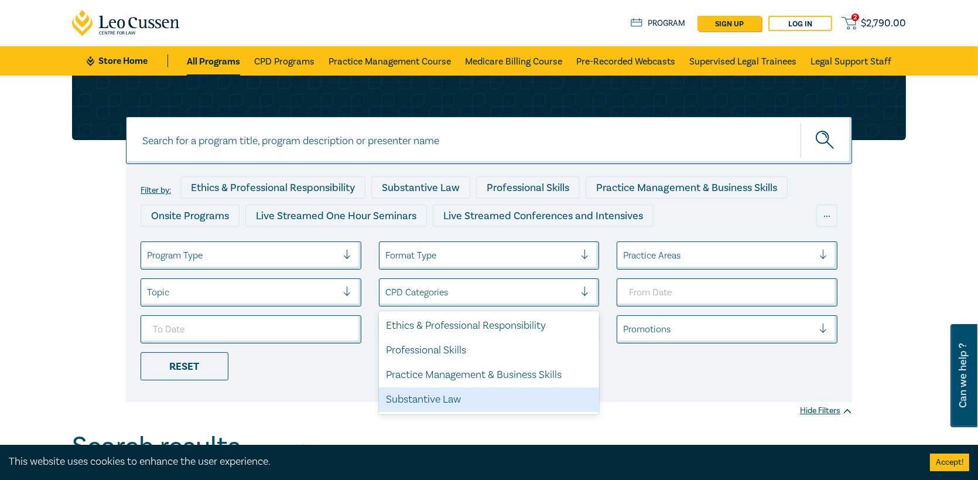
drag, startPoint x: 456, startPoint y: 442, endPoint x: 456, endPoint y: 451, distance: 8.8
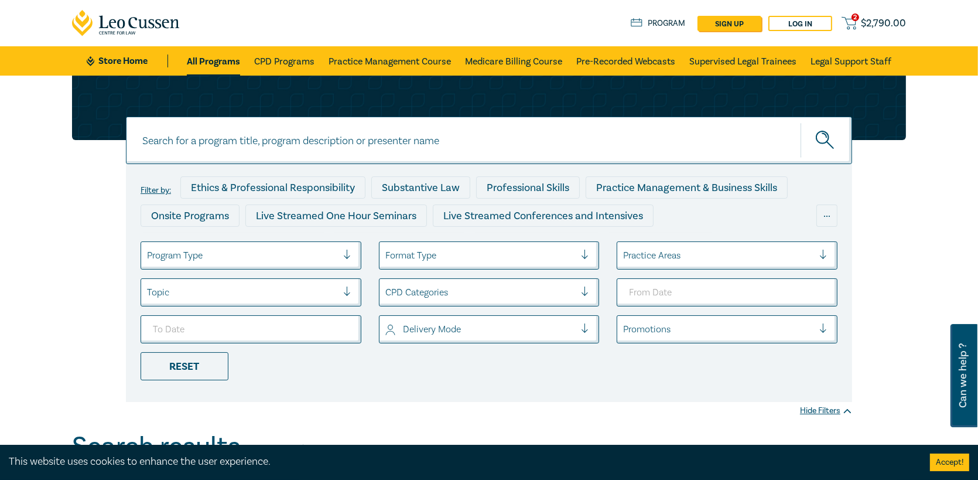
click at [731, 258] on div at bounding box center [718, 255] width 190 height 15
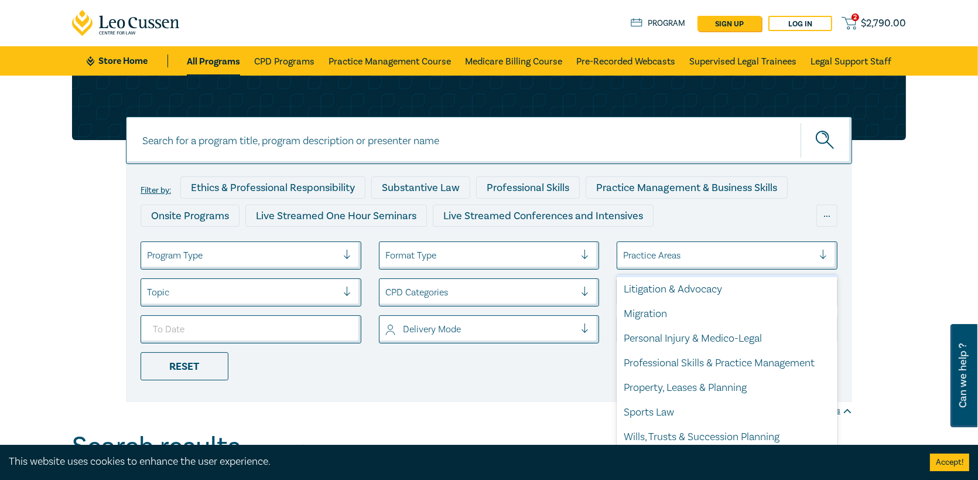
scroll to position [344, 0]
click at [716, 394] on div "Property, Leases & Planning" at bounding box center [727, 387] width 221 height 25
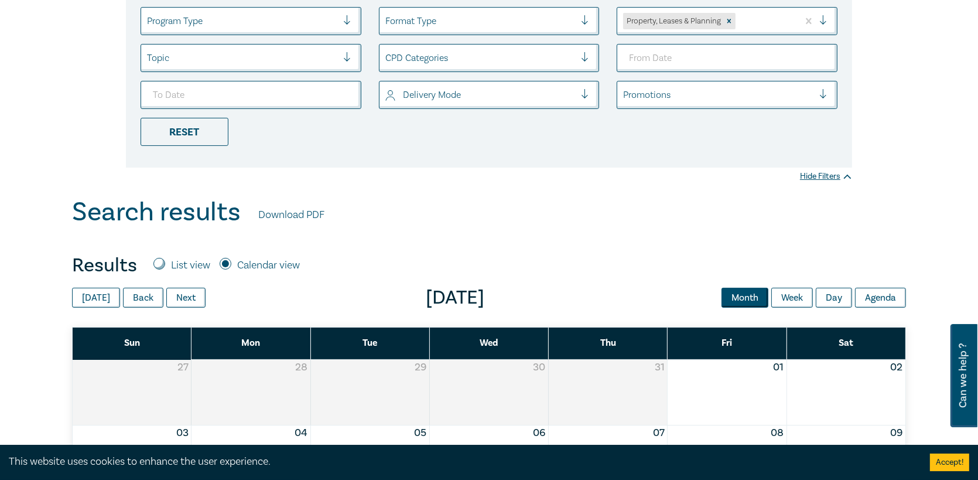
scroll to position [234, 0]
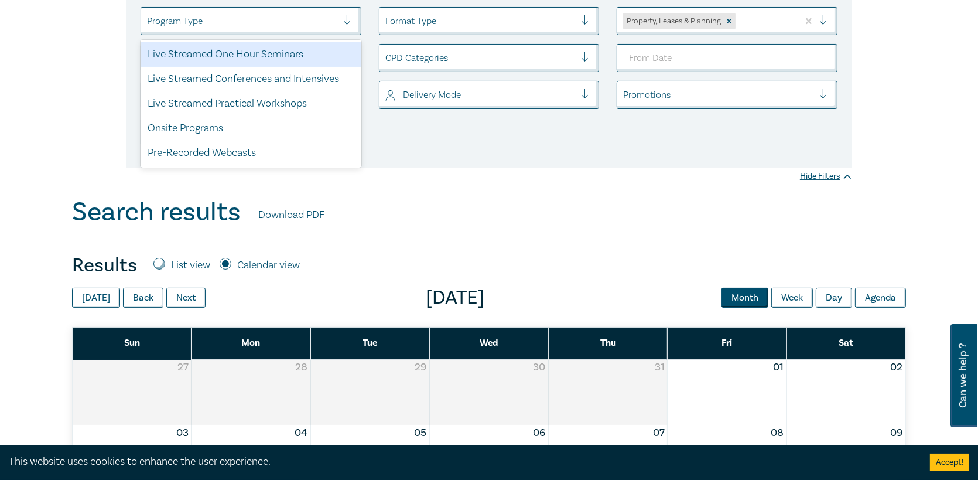
click at [324, 20] on div at bounding box center [242, 20] width 190 height 15
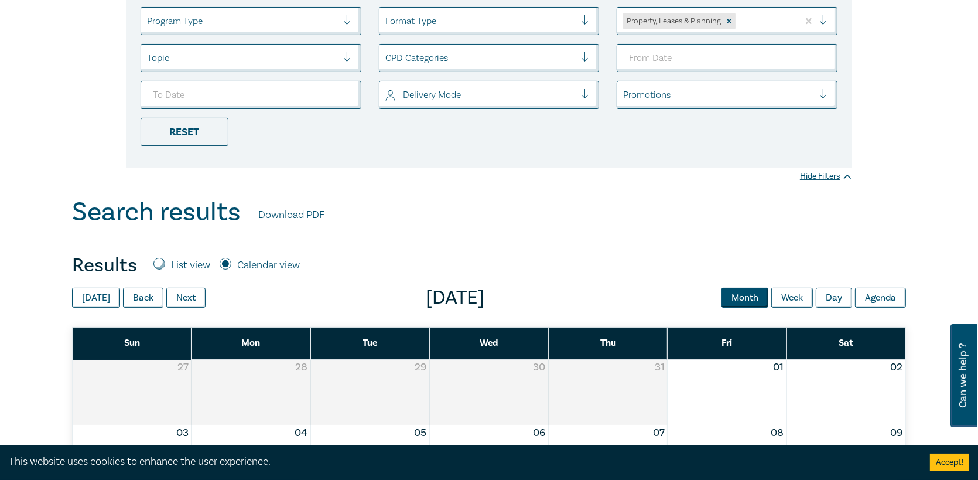
click at [552, 173] on div "Filter by: Ethics & Professional Responsibility Substantive Law Professional Sk…" at bounding box center [489, 18] width 978 height 355
click at [457, 101] on div at bounding box center [480, 94] width 190 height 15
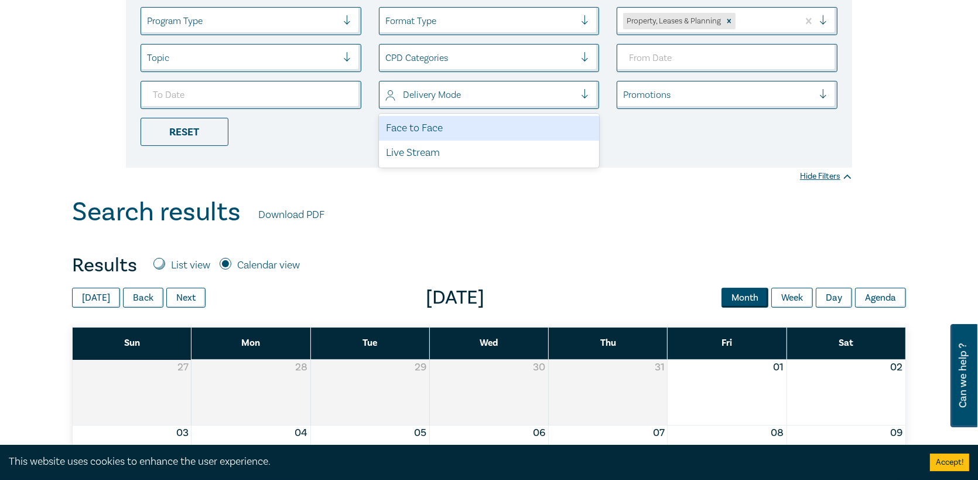
click at [457, 101] on div at bounding box center [480, 94] width 190 height 15
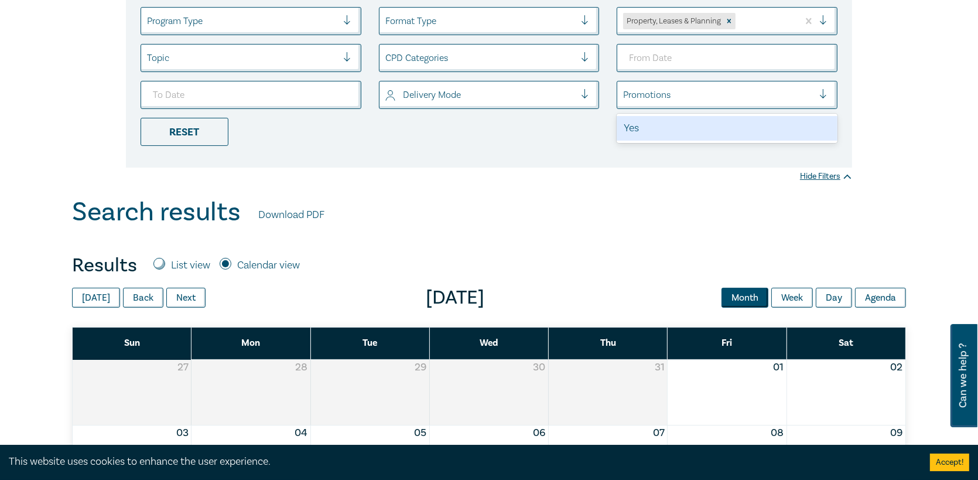
click at [817, 96] on div "Promotions" at bounding box center [718, 95] width 202 height 20
click at [817, 94] on div "Promotions" at bounding box center [718, 95] width 202 height 20
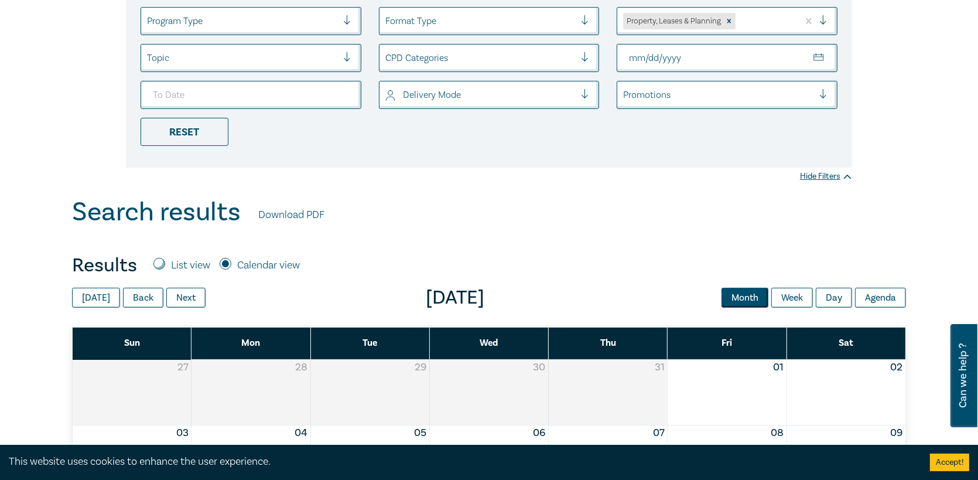
click at [385, 37] on ul "Program Type Format Type Property, Leases & Planning Topic CPD Categories Deliv…" at bounding box center [489, 76] width 714 height 139
click at [415, 6] on div "Filter by: Ethics & Professional Responsibility Substantive Law Professional Sk…" at bounding box center [489, 49] width 726 height 238
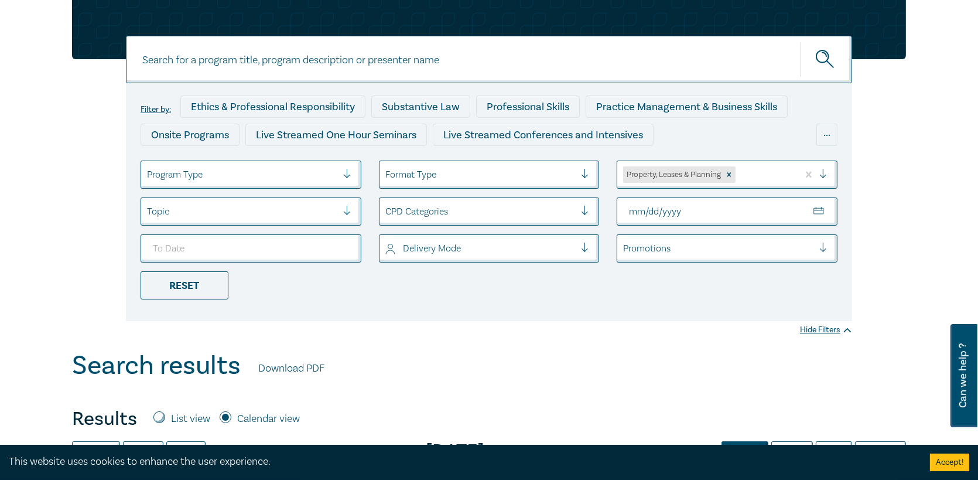
scroll to position [0, 0]
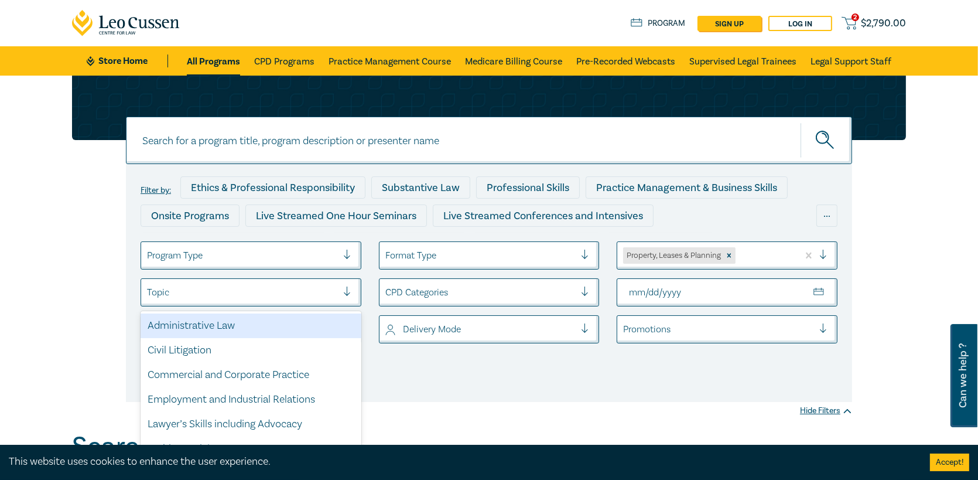
click at [344, 296] on div at bounding box center [352, 292] width 18 height 12
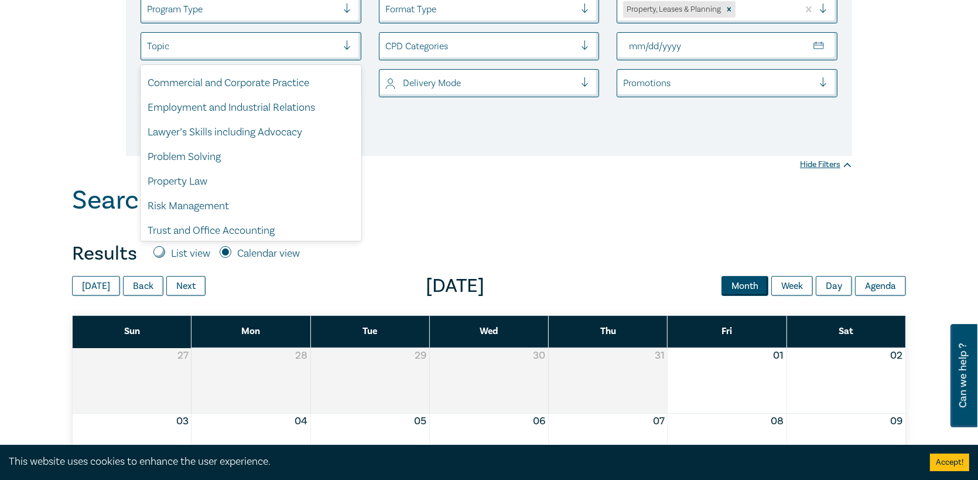
scroll to position [30, 0]
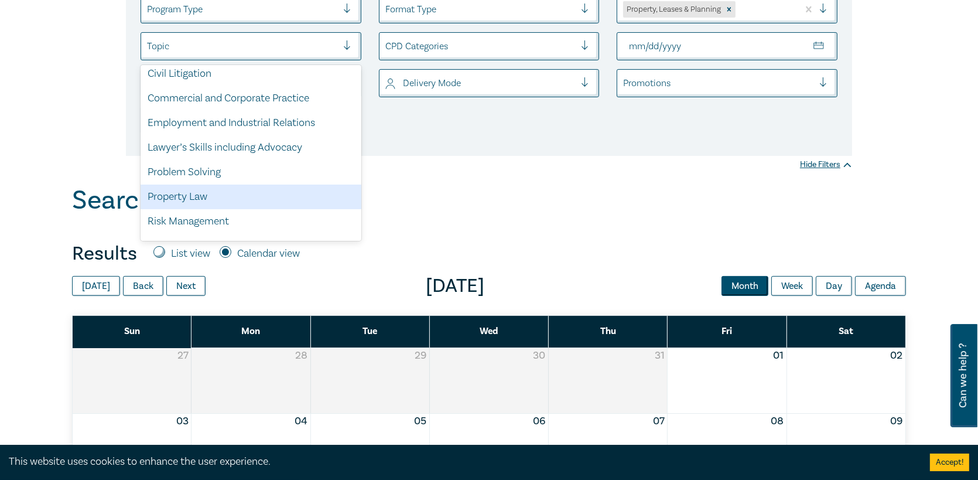
click at [249, 191] on div "Property Law" at bounding box center [251, 196] width 221 height 25
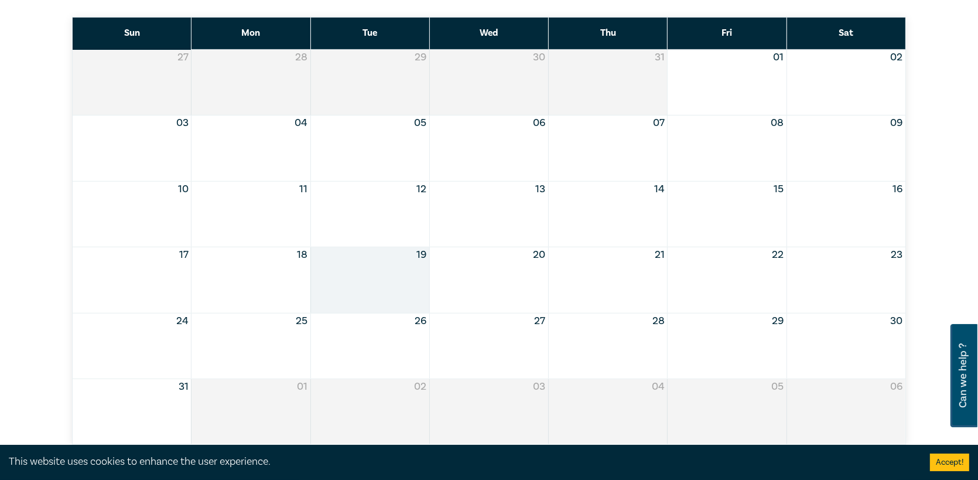
scroll to position [527, 0]
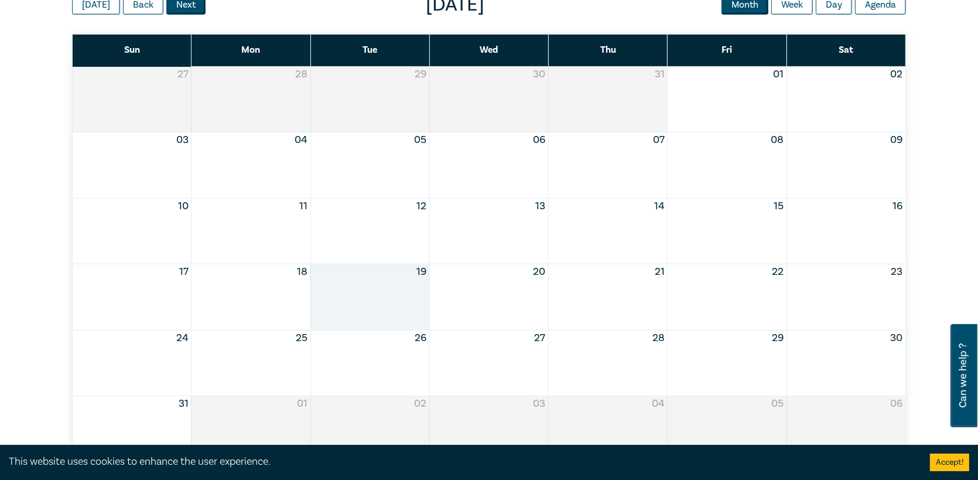
click at [185, 12] on button "Next" at bounding box center [185, 5] width 39 height 20
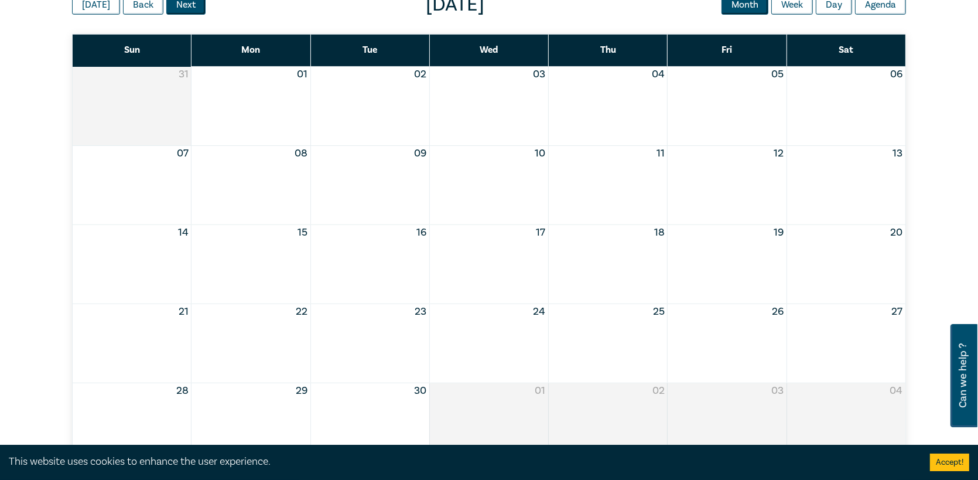
click at [184, 11] on button "Next" at bounding box center [185, 5] width 39 height 20
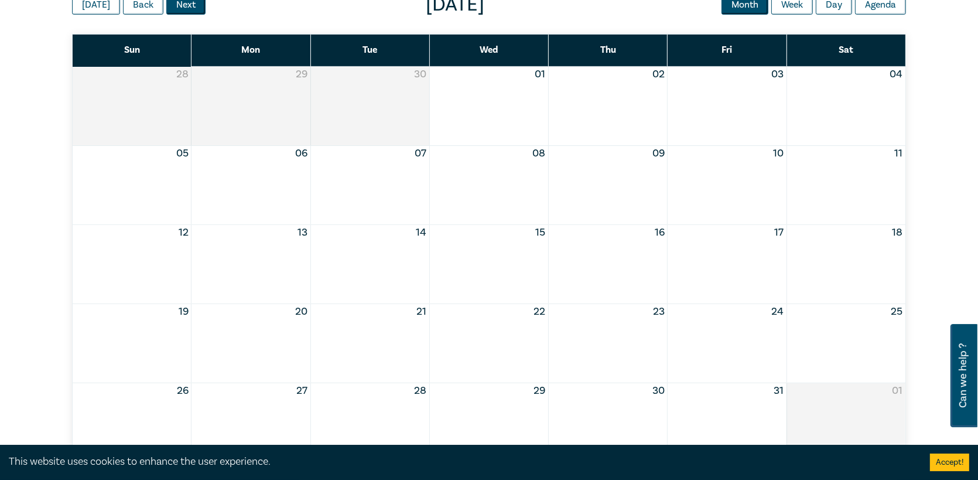
click at [184, 11] on button "Next" at bounding box center [185, 5] width 39 height 20
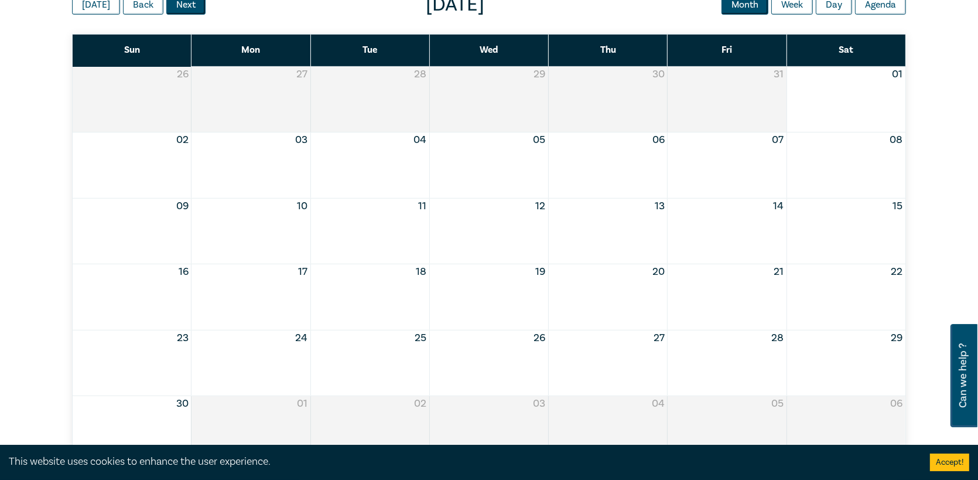
click at [184, 11] on button "Next" at bounding box center [185, 5] width 39 height 20
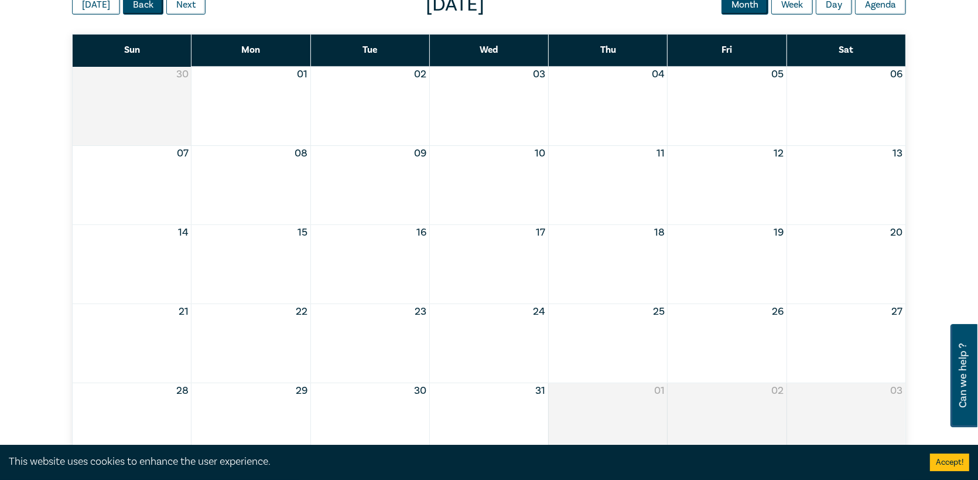
click at [133, 12] on button "Back" at bounding box center [143, 5] width 40 height 20
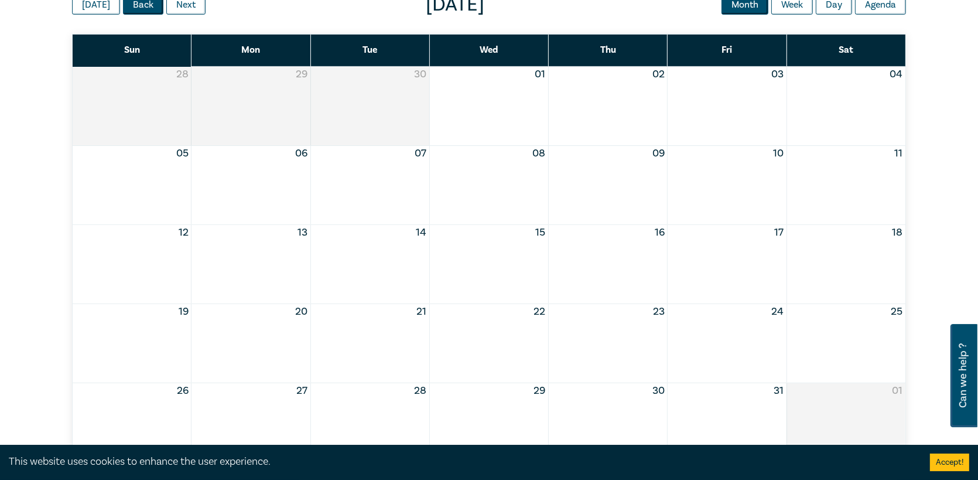
click at [133, 12] on button "Back" at bounding box center [143, 5] width 40 height 20
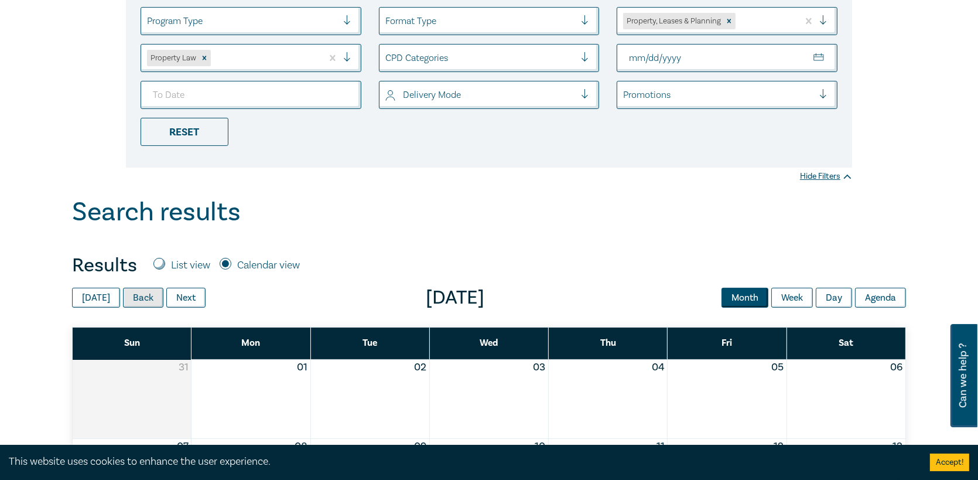
scroll to position [117, 0]
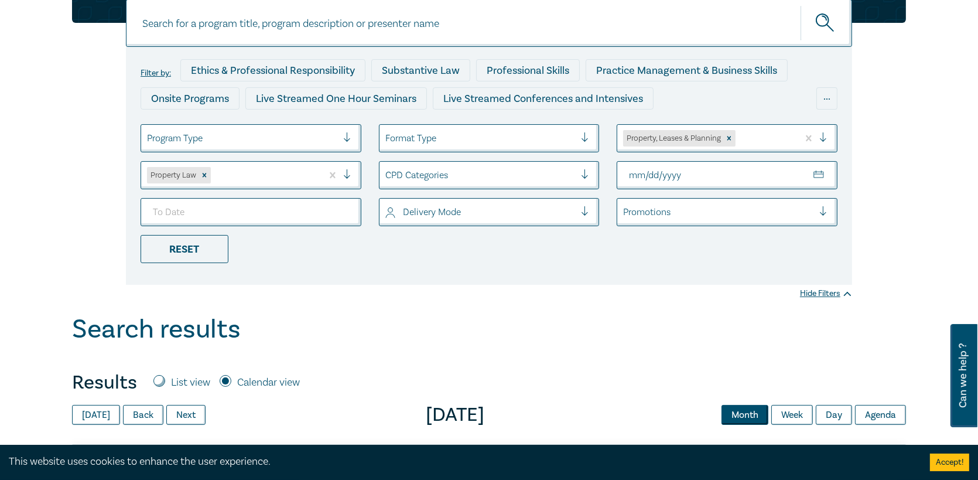
click at [198, 378] on label "List view" at bounding box center [190, 382] width 39 height 15
click at [165, 378] on input "List view" at bounding box center [159, 381] width 12 height 12
radio input "true"
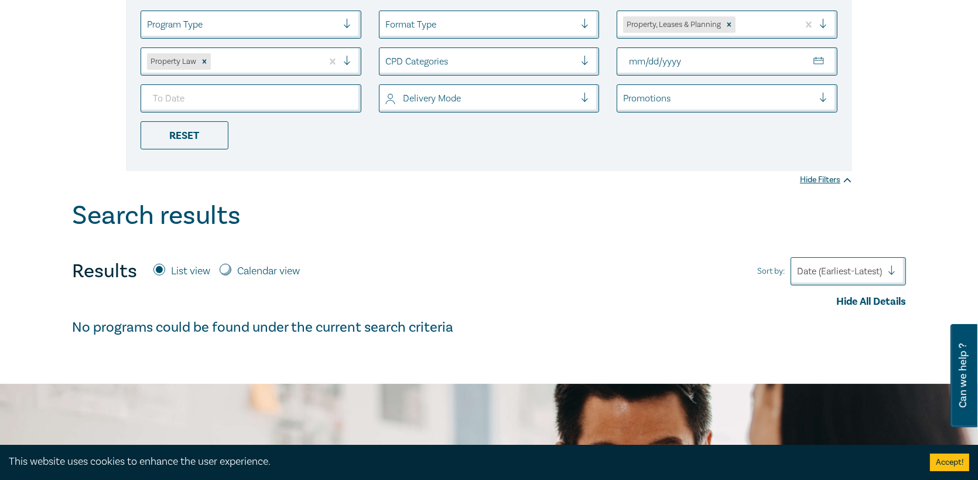
scroll to position [0, 0]
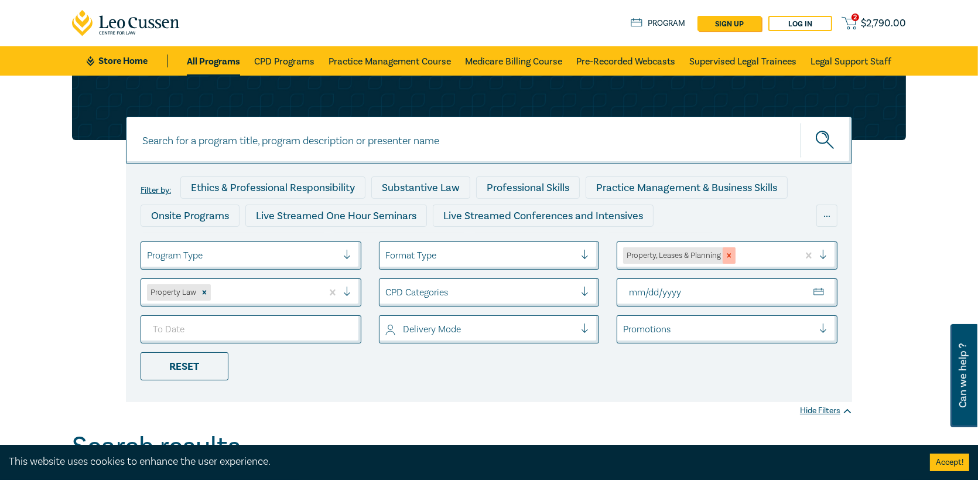
click at [731, 252] on icon "Remove Property, Leases & Planning" at bounding box center [729, 255] width 8 height 8
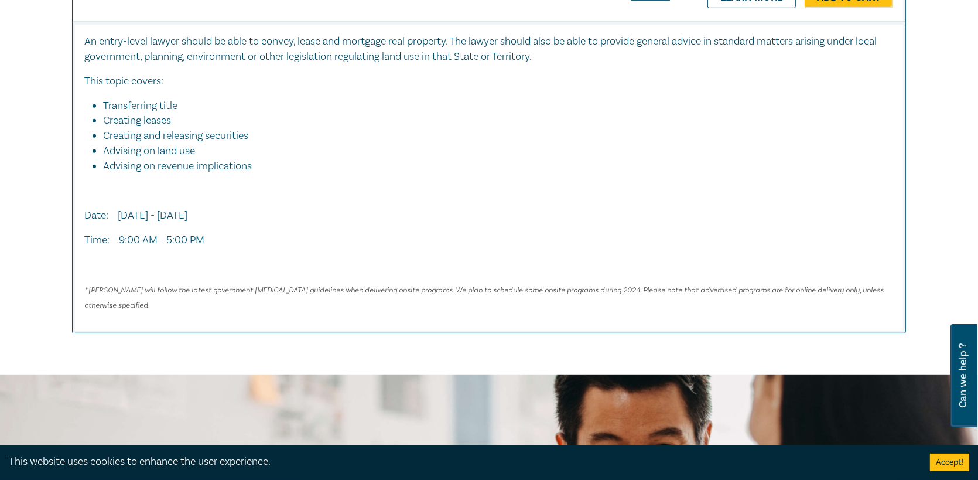
scroll to position [586, 0]
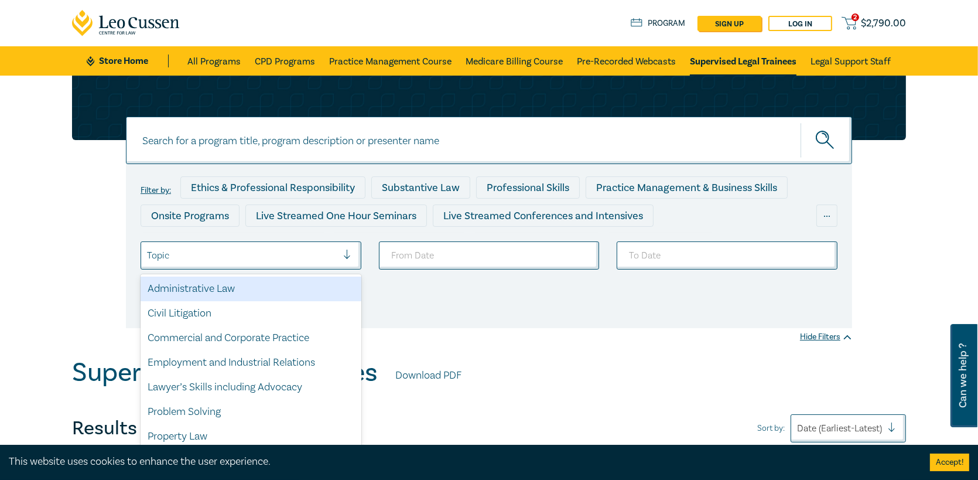
click at [225, 249] on div at bounding box center [242, 255] width 190 height 15
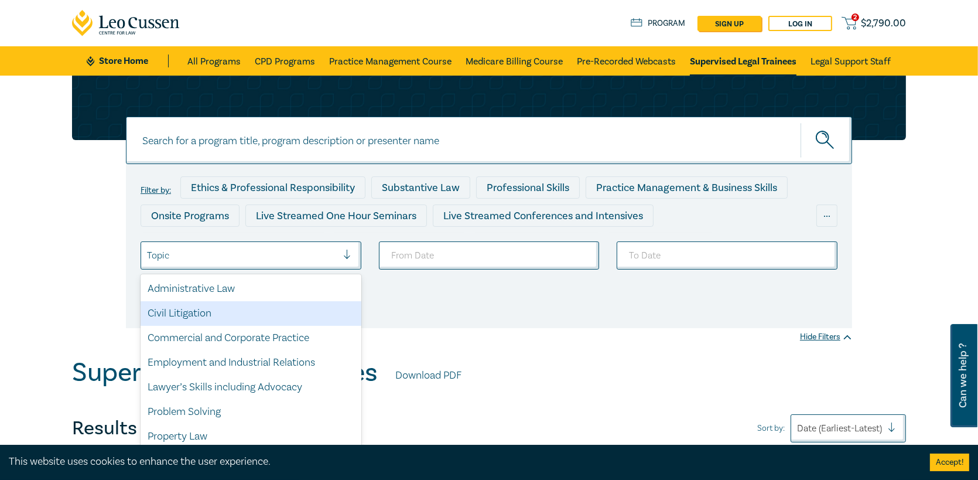
click at [481, 317] on div "Filter by: Ethics & Professional Responsibility Substantive Law Professional Sk…" at bounding box center [489, 246] width 726 height 164
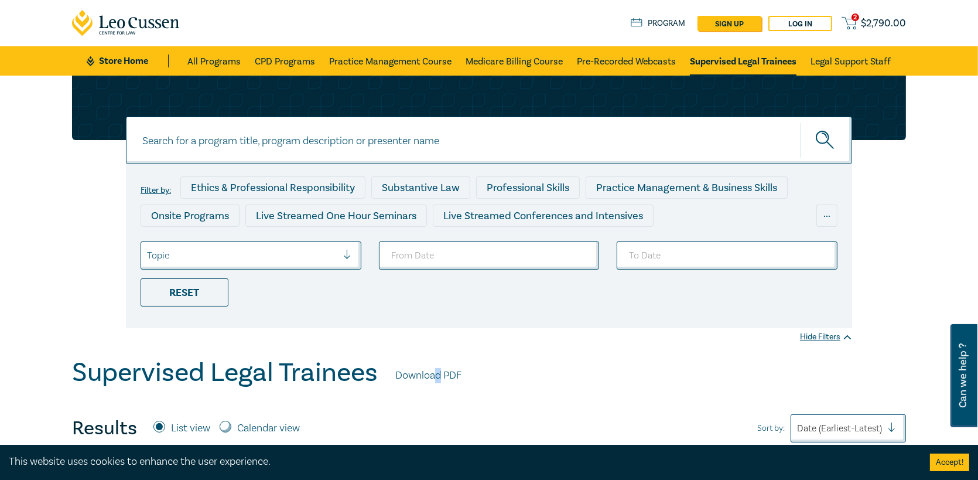
click at [438, 371] on link "Download PDF" at bounding box center [428, 375] width 66 height 15
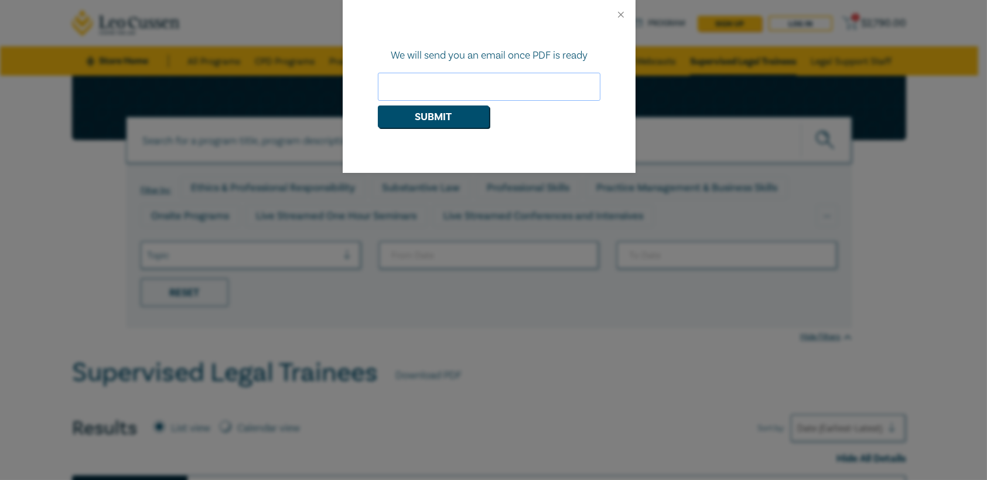
click at [419, 84] on input "email" at bounding box center [489, 87] width 222 height 28
type input "[EMAIL_ADDRESS][DOMAIN_NAME]"
click at [430, 112] on button "Submit" at bounding box center [433, 116] width 111 height 22
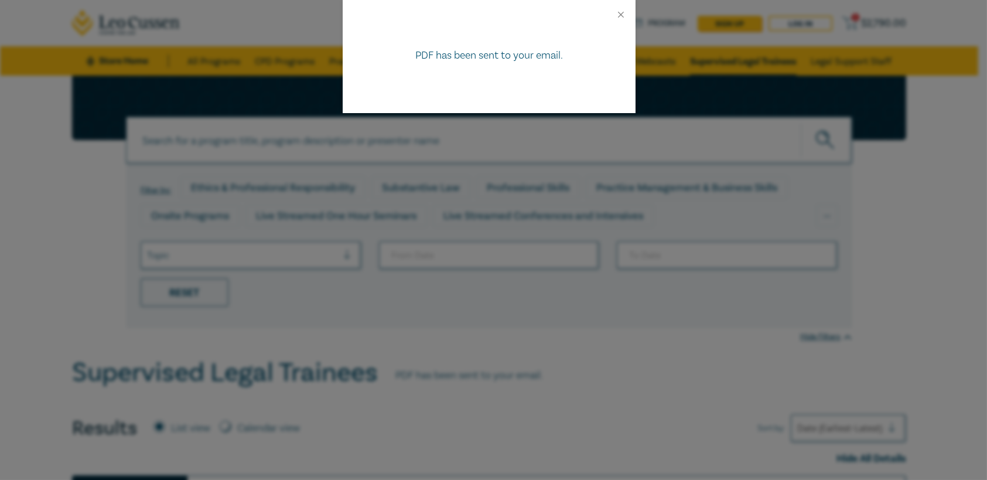
click at [848, 320] on div "PDF has been sent to your email." at bounding box center [493, 240] width 987 height 480
click at [619, 15] on button "Close" at bounding box center [620, 14] width 11 height 11
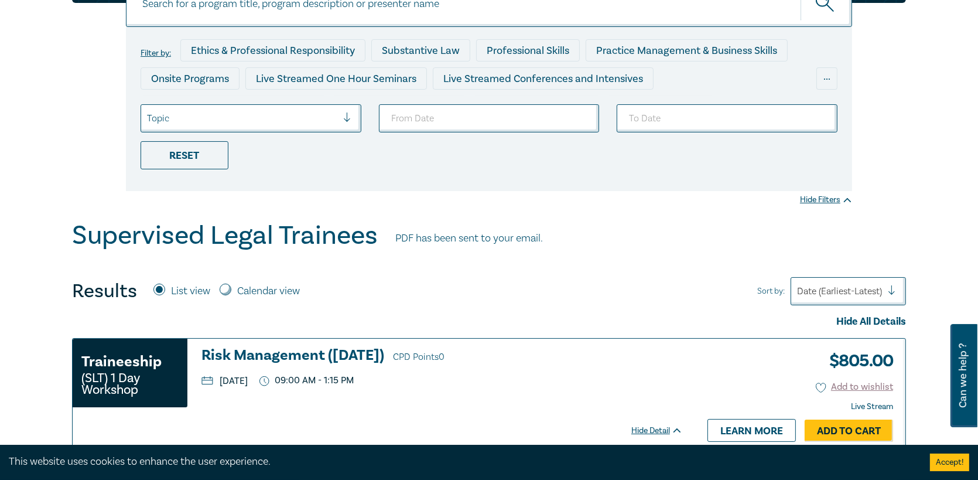
scroll to position [59, 0]
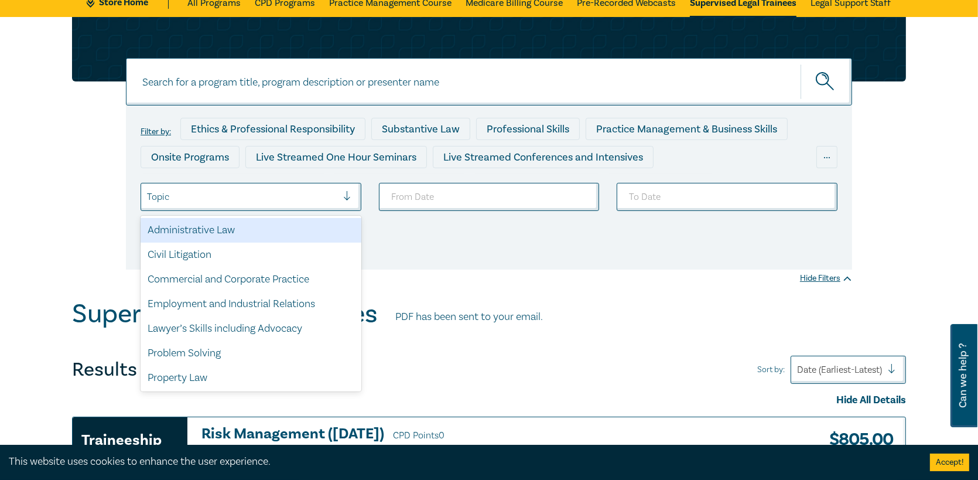
click at [184, 195] on div at bounding box center [242, 196] width 190 height 15
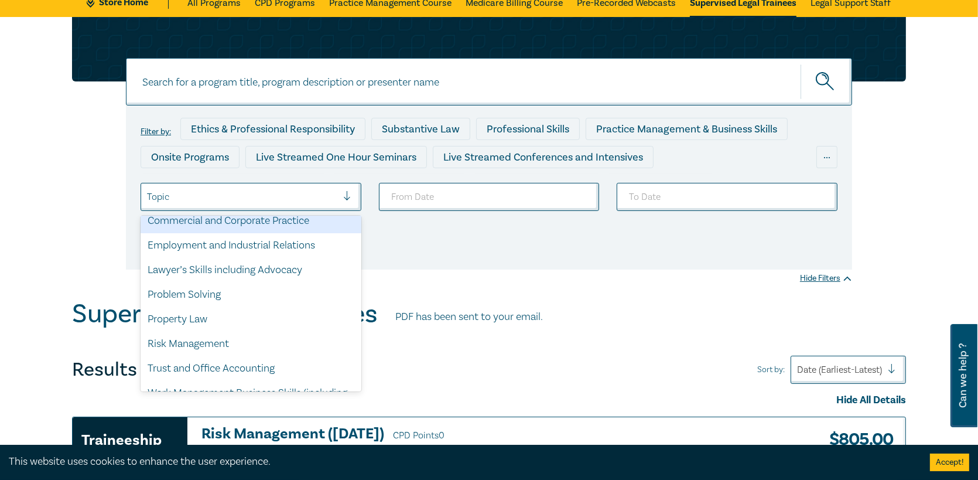
click at [204, 222] on div "Commercial and Corporate Practice" at bounding box center [251, 220] width 221 height 25
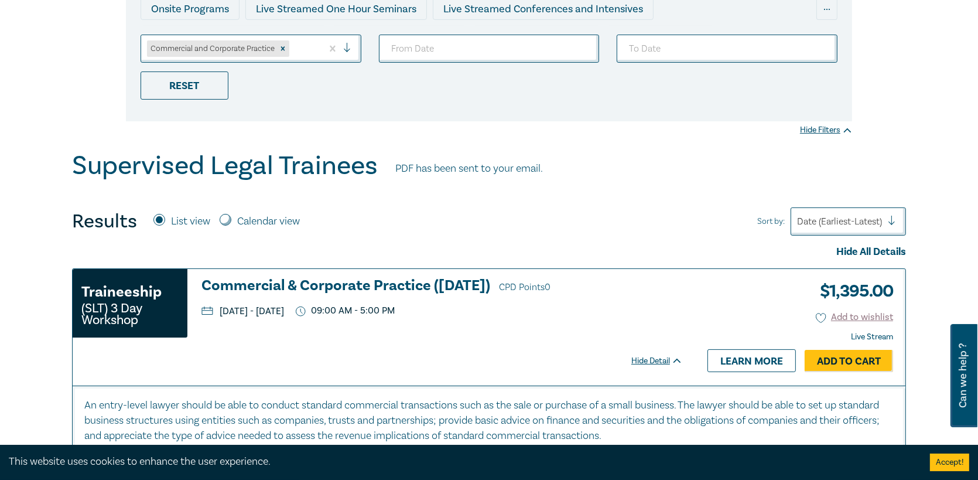
scroll to position [351, 0]
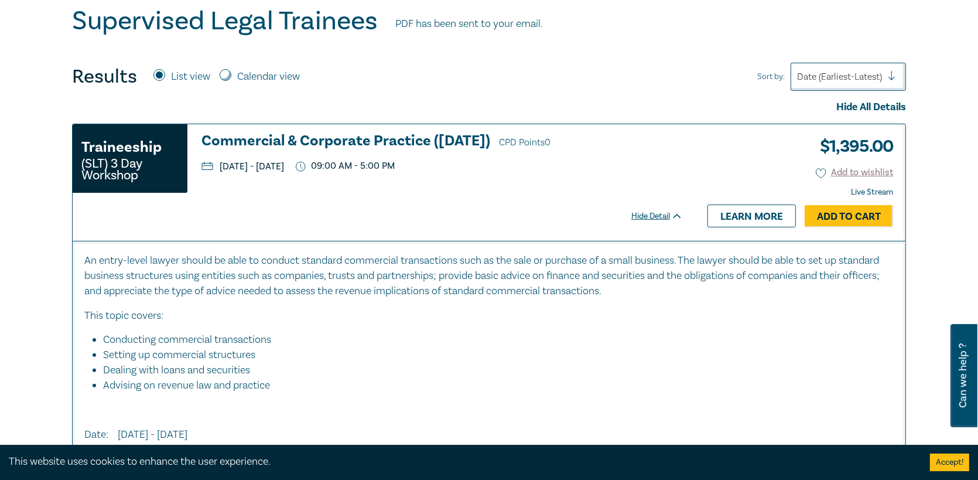
click at [284, 168] on p "[DATE] - [DATE]" at bounding box center [242, 166] width 83 height 9
click at [422, 35] on div "Supervised Legal Trainees PDF has been sent to your email." at bounding box center [489, 24] width 834 height 36
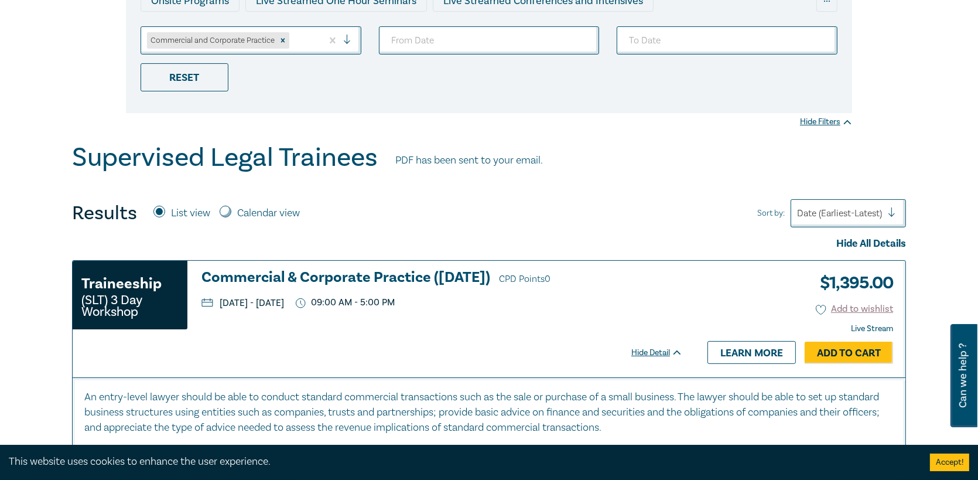
scroll to position [0, 0]
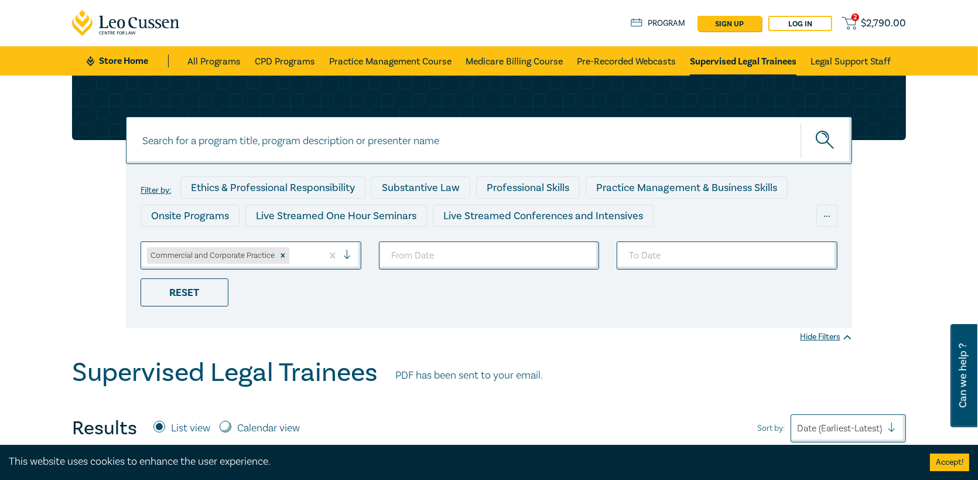
click at [862, 26] on span "$ 2,790.00" at bounding box center [883, 23] width 45 height 13
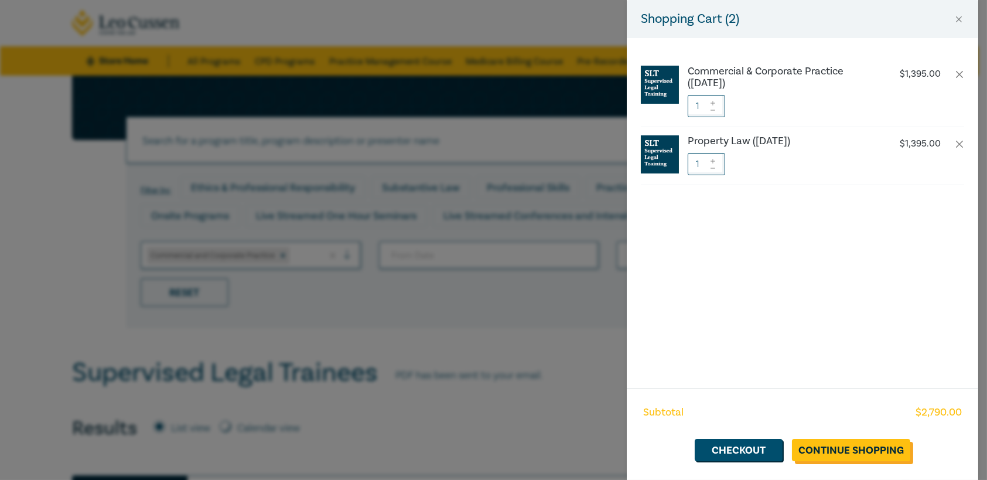
click at [849, 456] on link "Continue Shopping" at bounding box center [851, 450] width 118 height 22
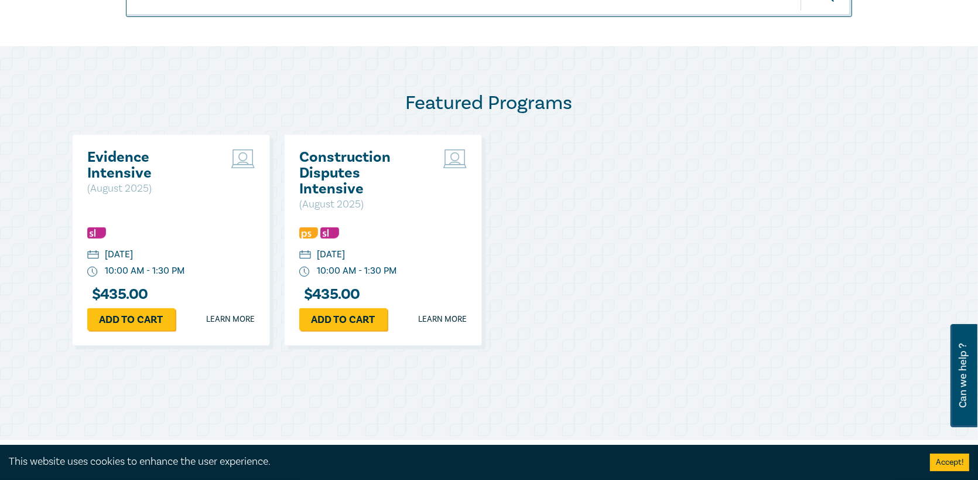
scroll to position [527, 0]
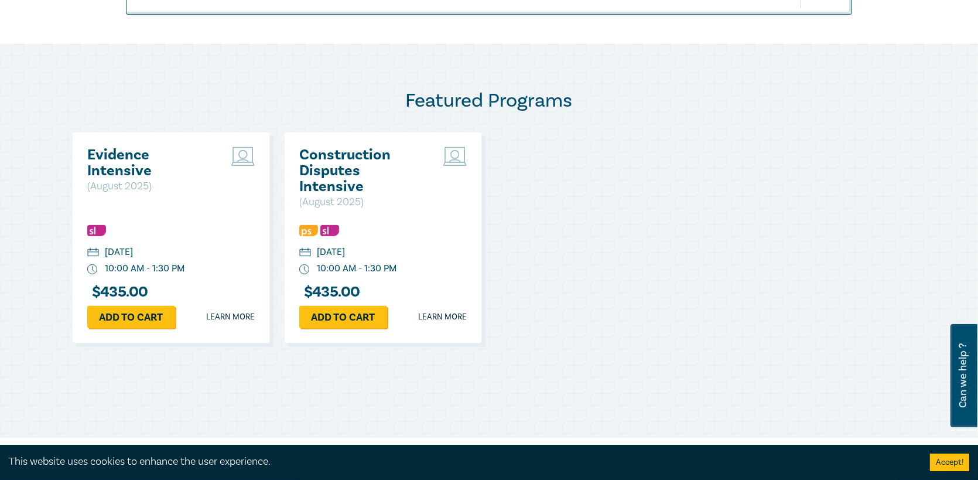
click at [302, 229] on img at bounding box center [308, 230] width 19 height 11
click at [306, 226] on img at bounding box center [308, 230] width 19 height 11
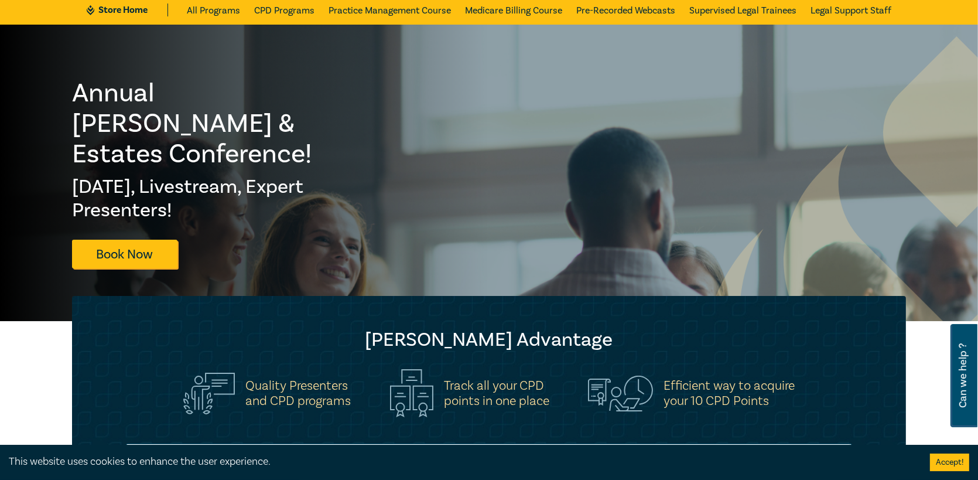
scroll to position [0, 0]
